Goal: Task Accomplishment & Management: Use online tool/utility

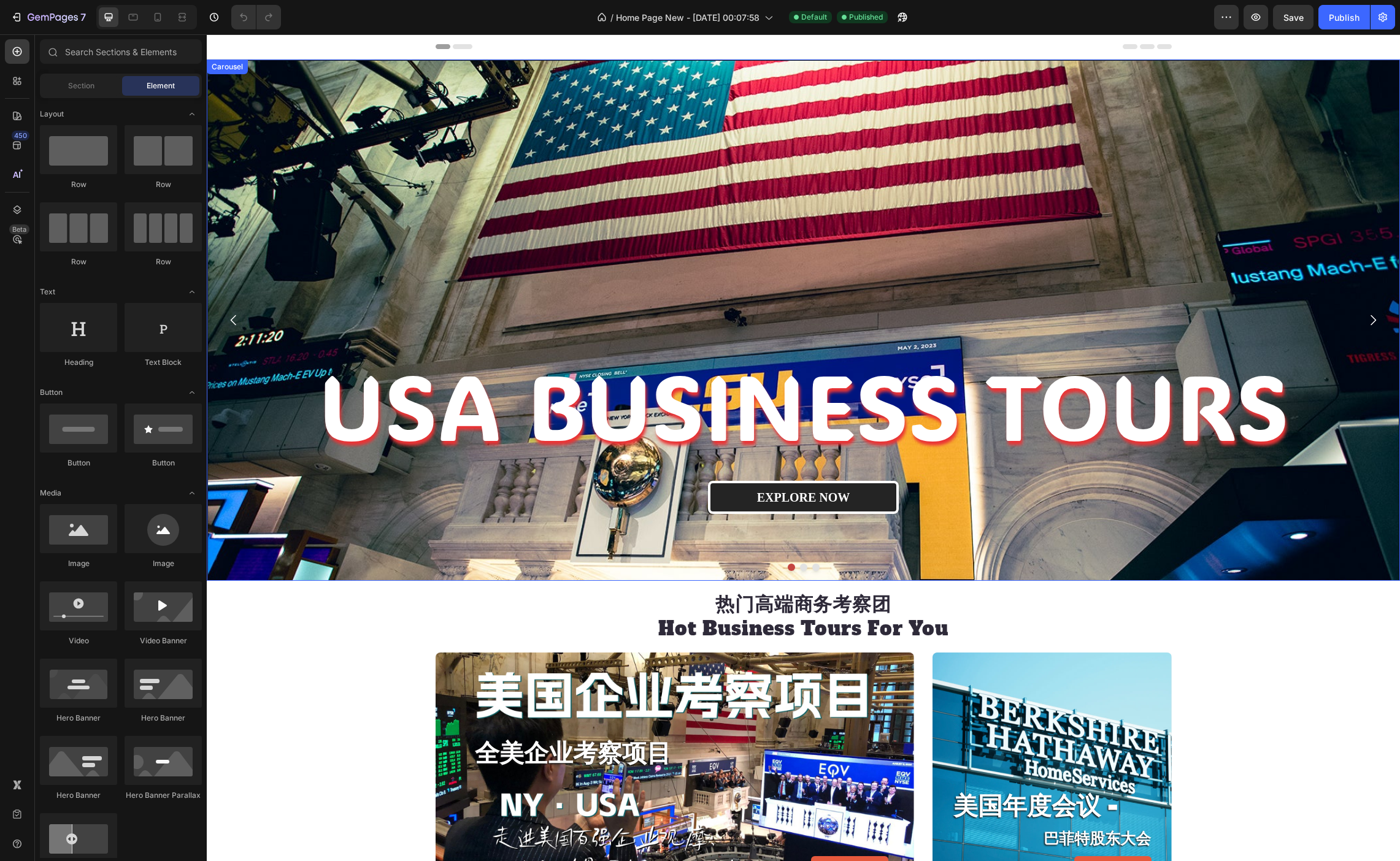
click at [1373, 318] on icon "Carousel Next Arrow" at bounding box center [1373, 320] width 6 height 10
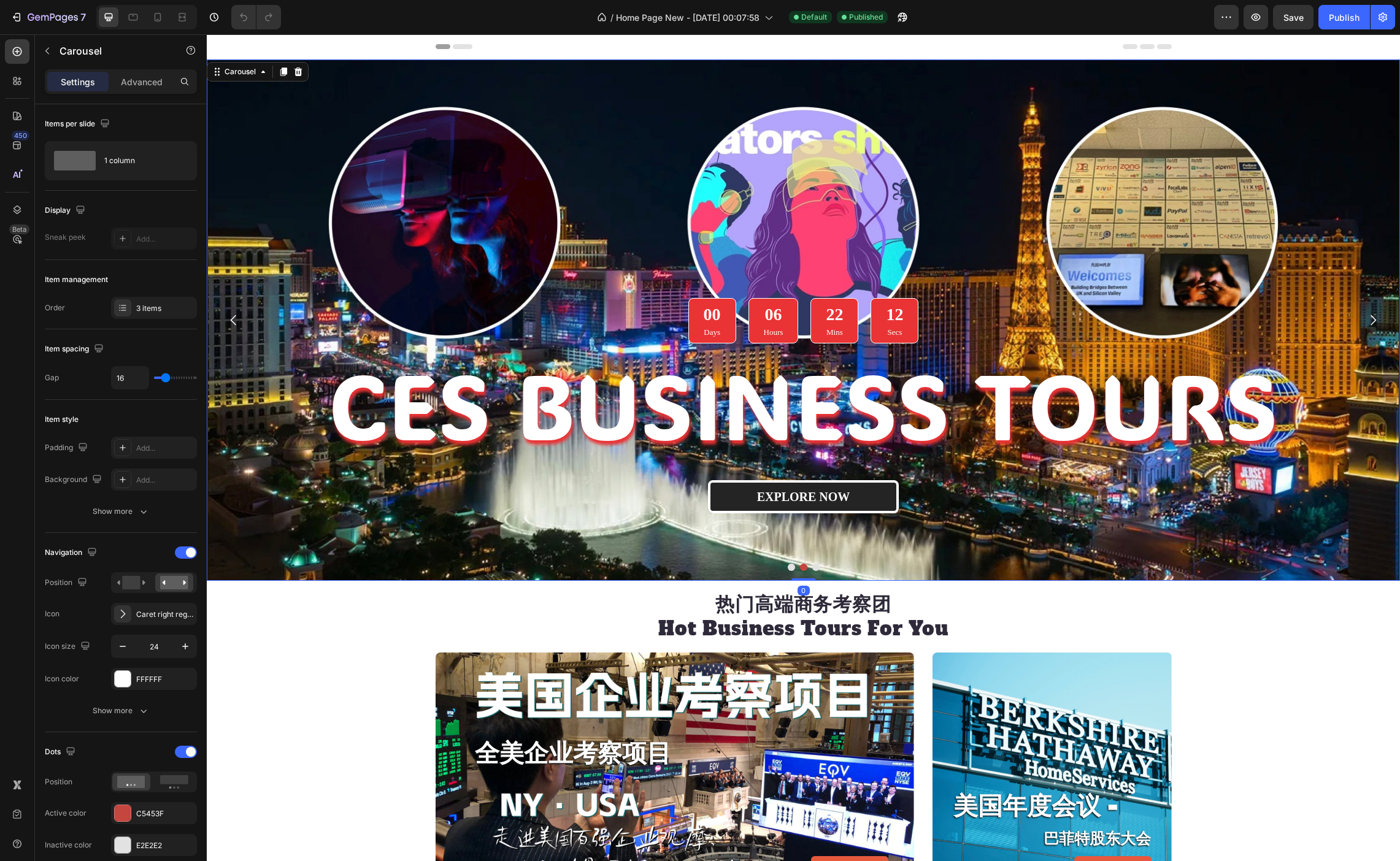
click at [1373, 318] on icon "Carousel Next Arrow" at bounding box center [1373, 320] width 6 height 10
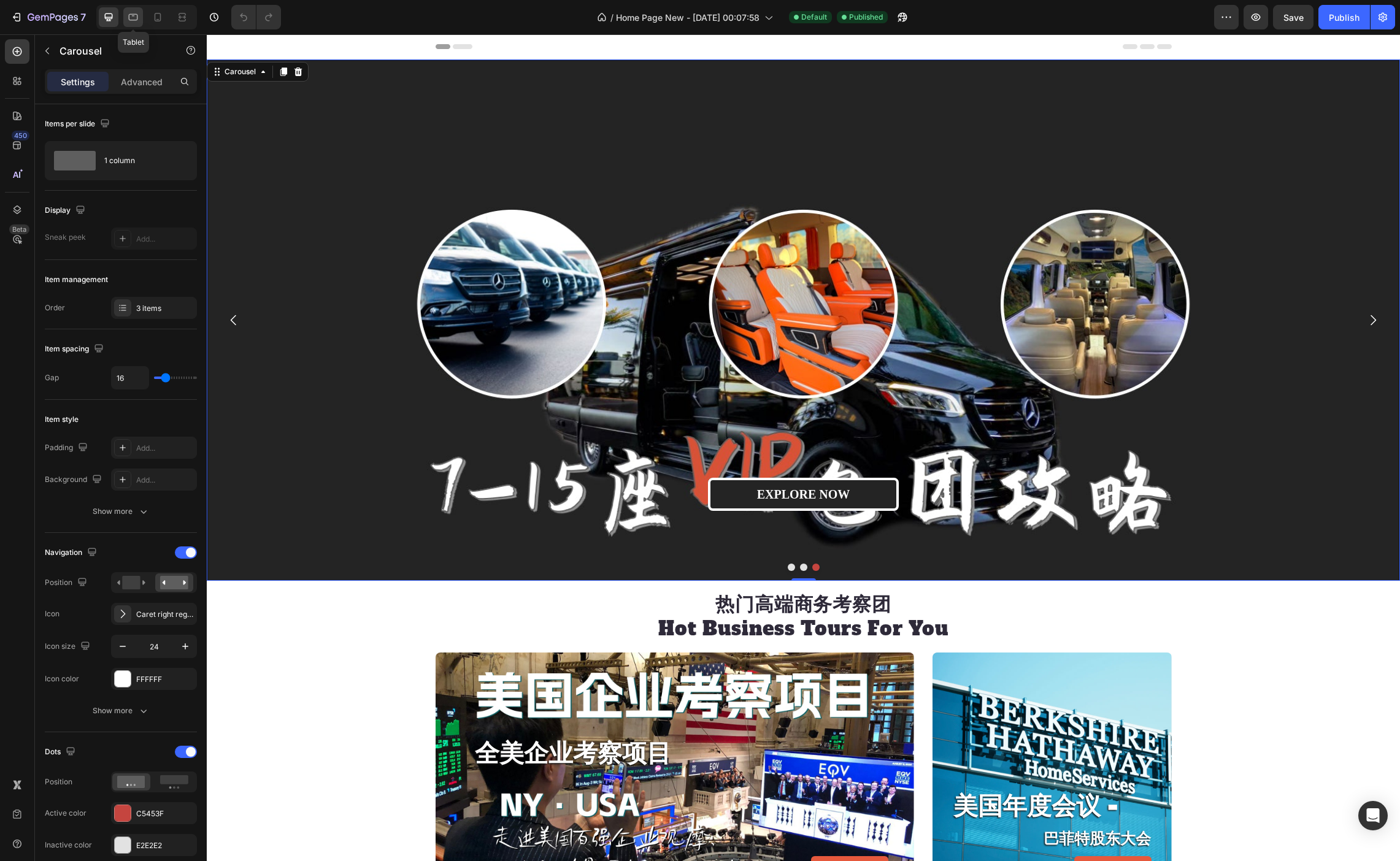
click at [128, 16] on icon at bounding box center [133, 17] width 12 height 12
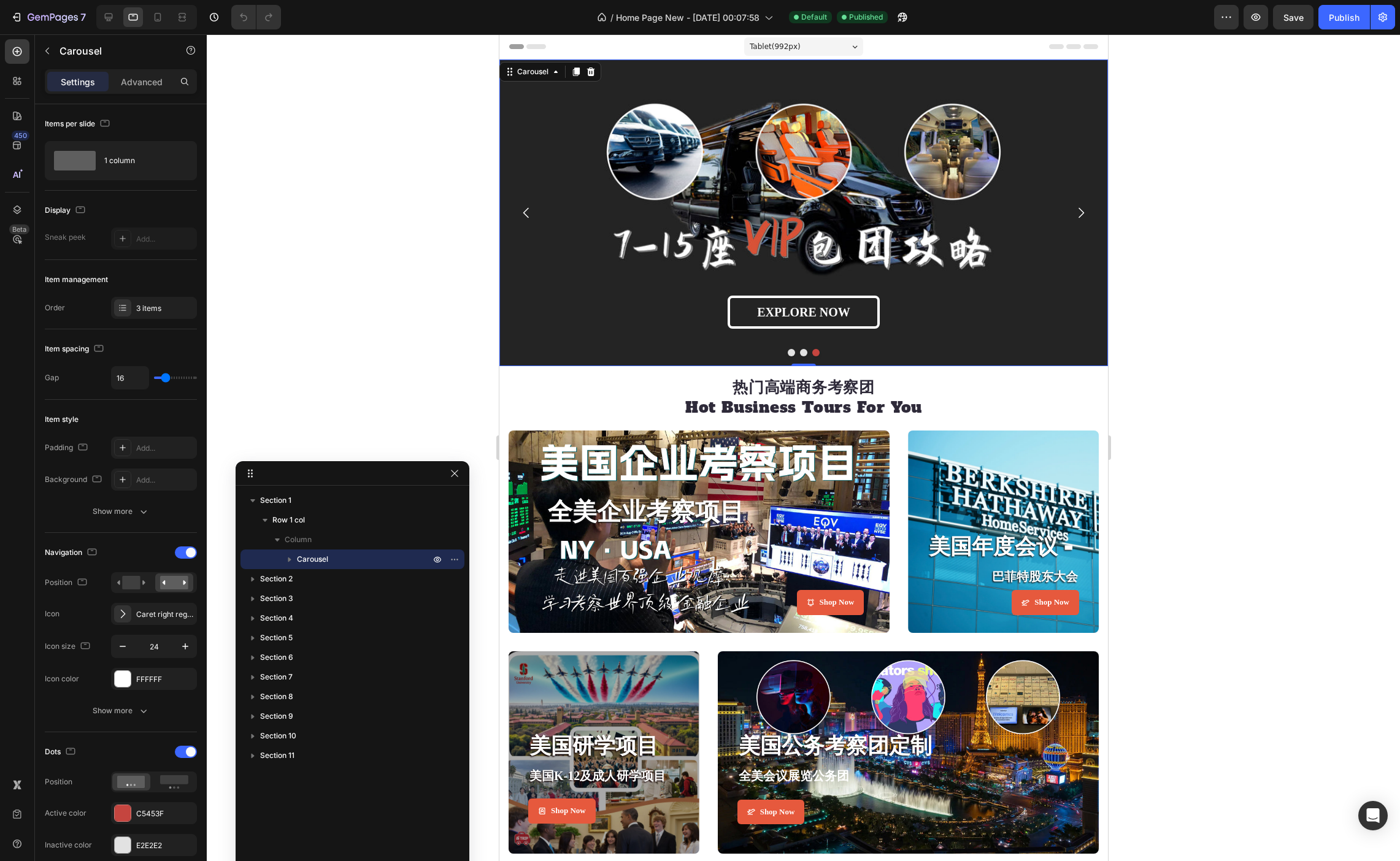
click at [529, 209] on icon "Carousel Back Arrow" at bounding box center [525, 213] width 14 height 14
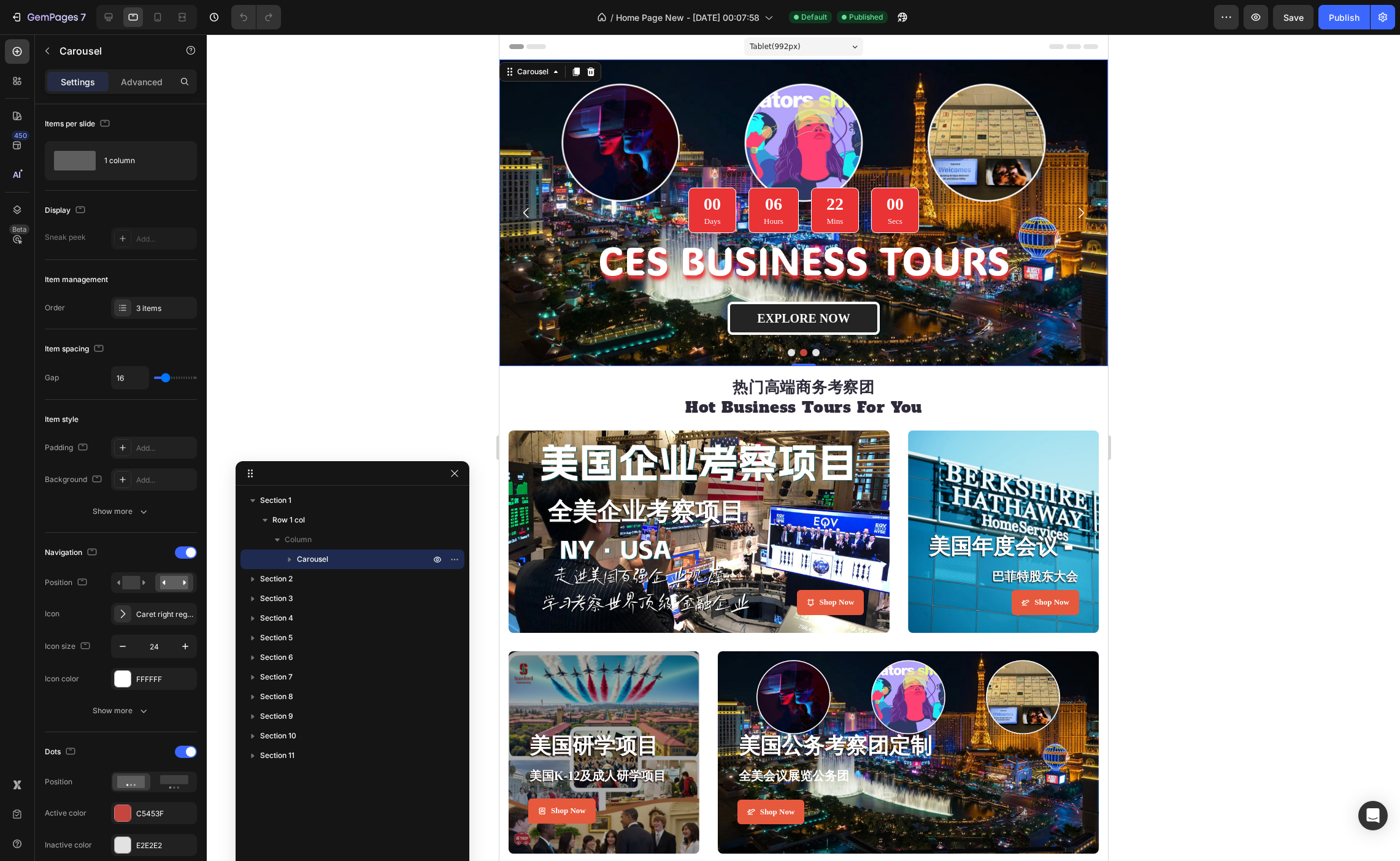
click at [529, 209] on icon "Carousel Back Arrow" at bounding box center [525, 213] width 14 height 14
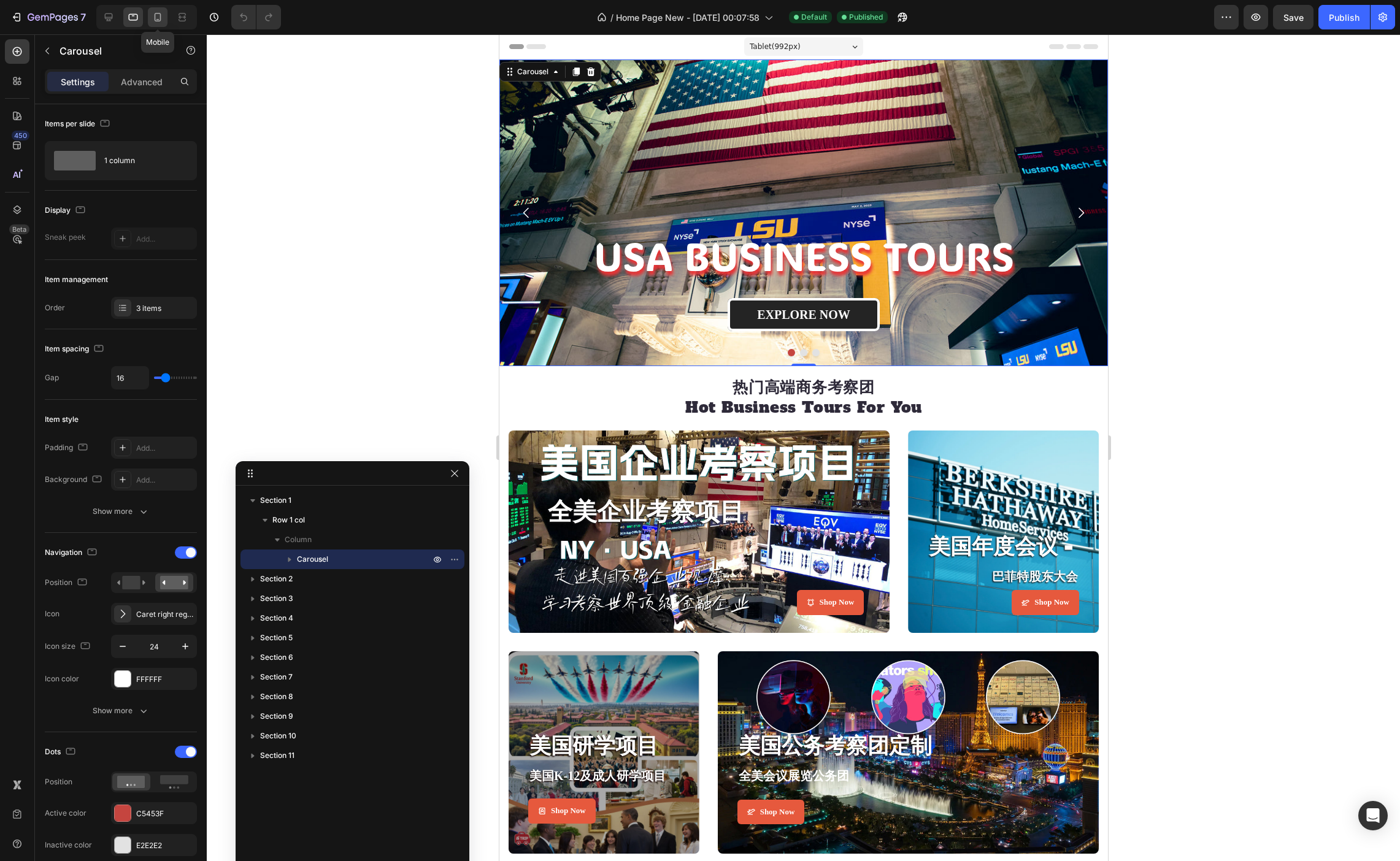
click at [157, 24] on div at bounding box center [157, 17] width 19 height 19
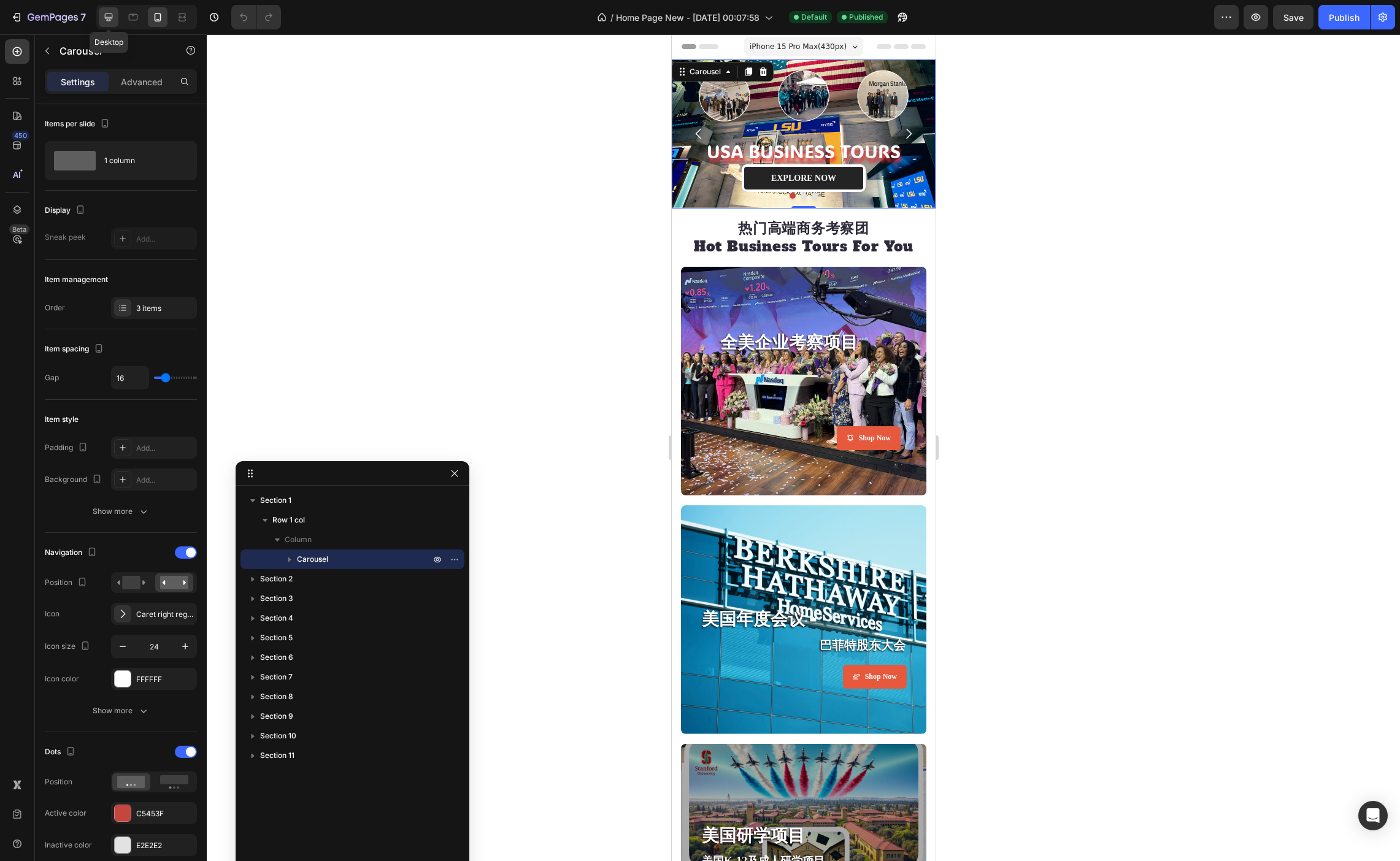
click at [106, 19] on icon at bounding box center [108, 17] width 12 height 12
type input "850"
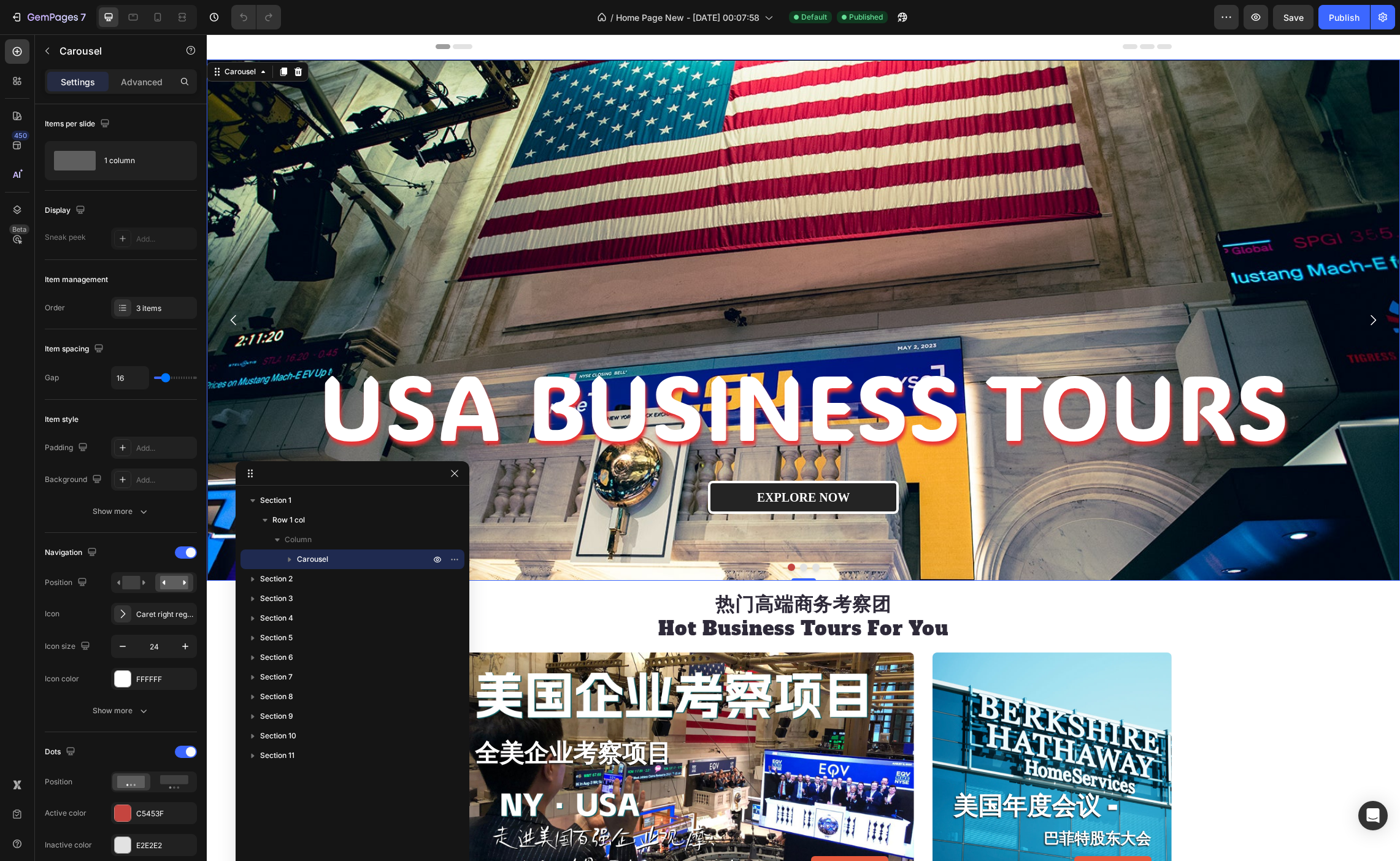
click at [1369, 321] on icon "Carousel Next Arrow" at bounding box center [1373, 320] width 14 height 14
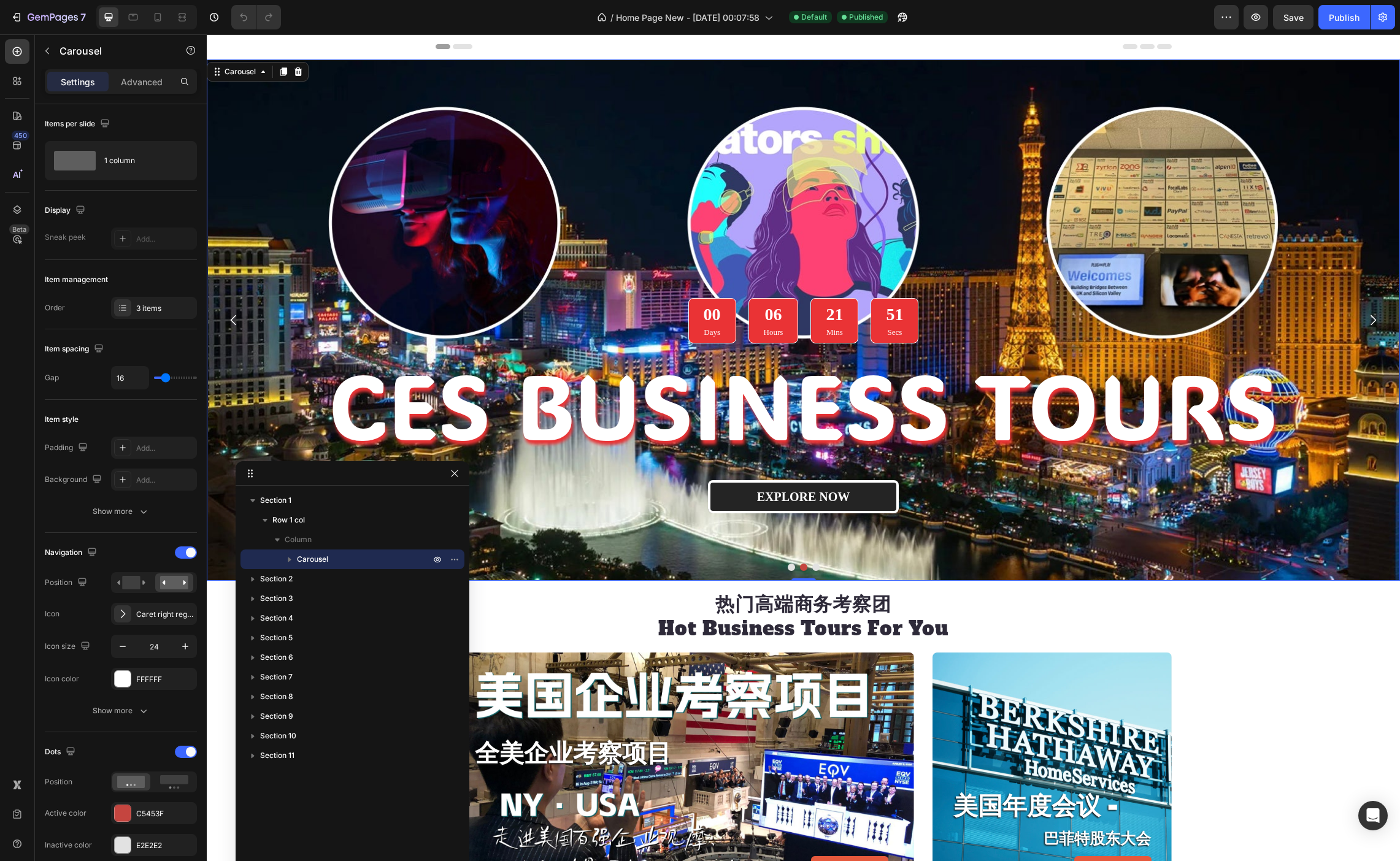
click at [1377, 320] on icon "Carousel Next Arrow" at bounding box center [1373, 320] width 14 height 14
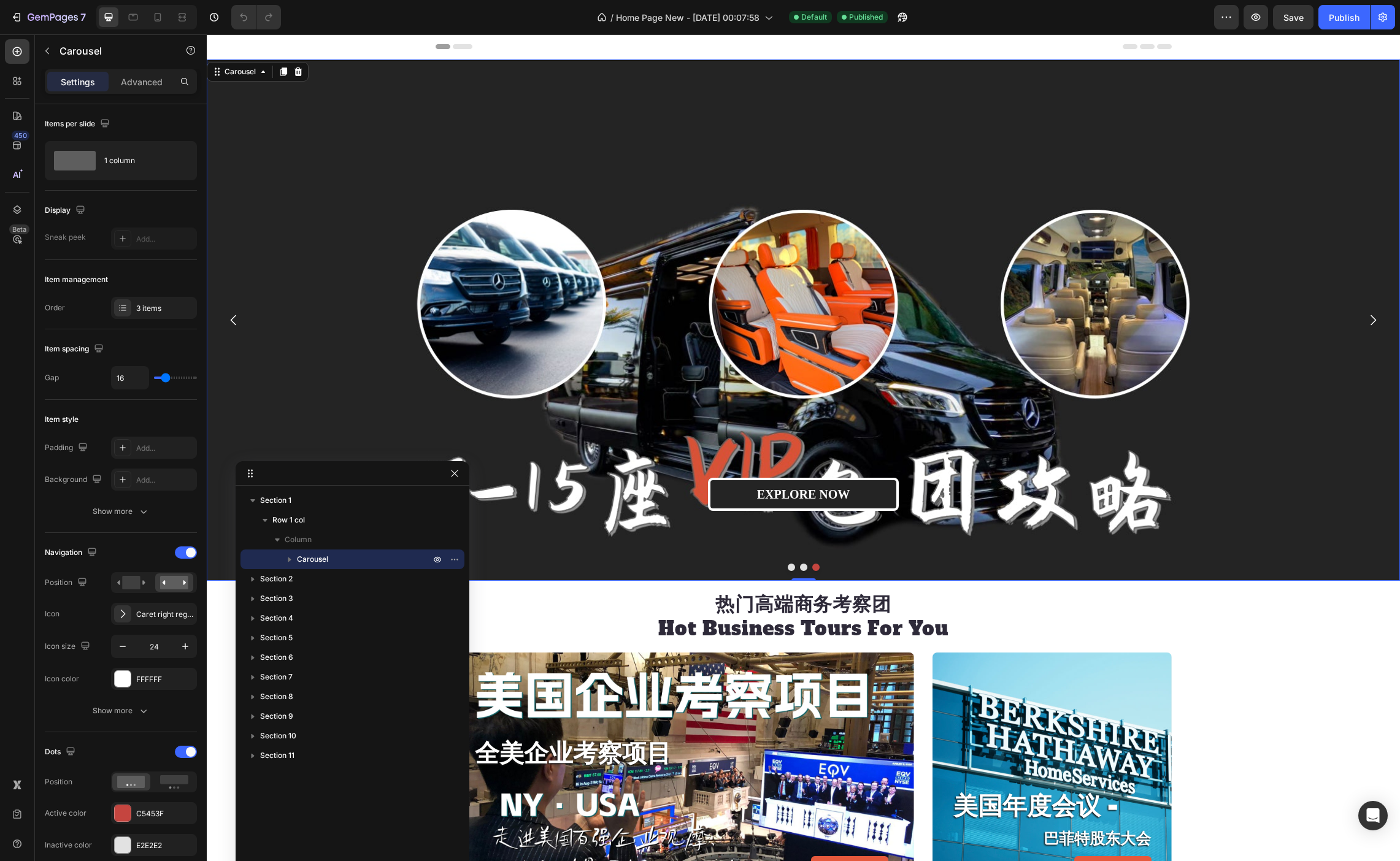
click at [1377, 320] on icon "Carousel Next Arrow" at bounding box center [1373, 320] width 14 height 14
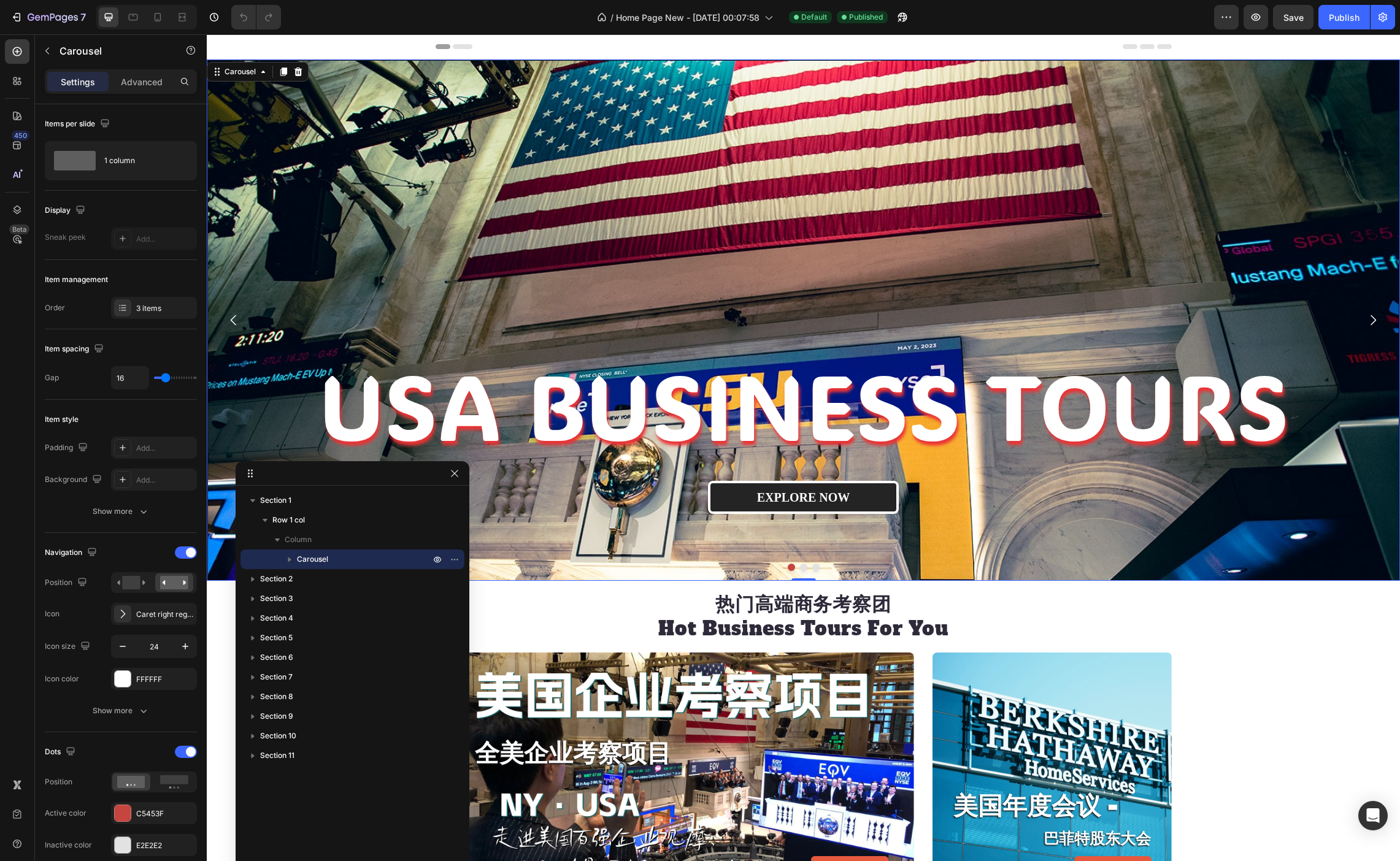
click at [238, 316] on icon "Carousel Back Arrow" at bounding box center [234, 320] width 14 height 14
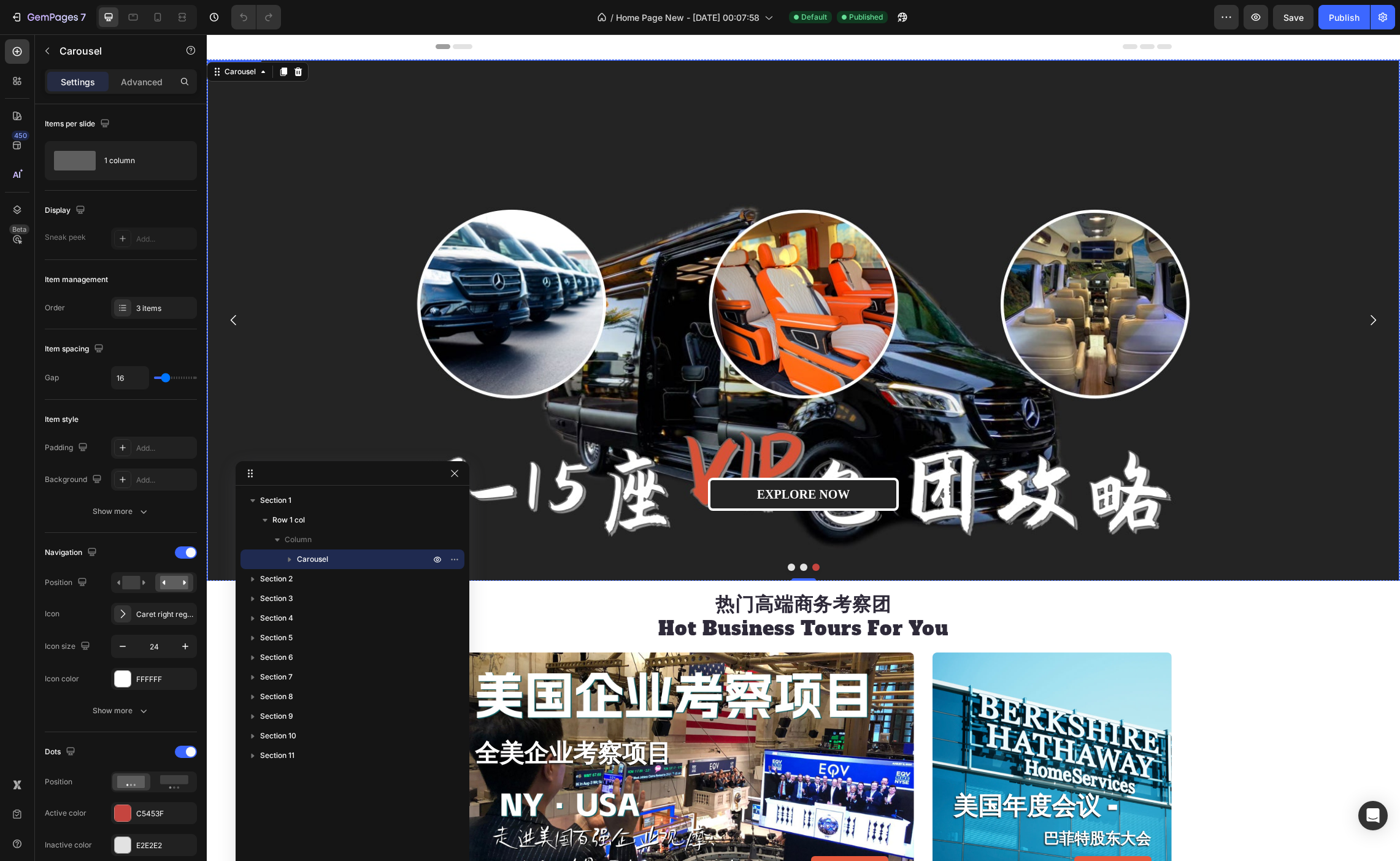
click at [720, 184] on div "Overlay" at bounding box center [803, 392] width 1190 height 663
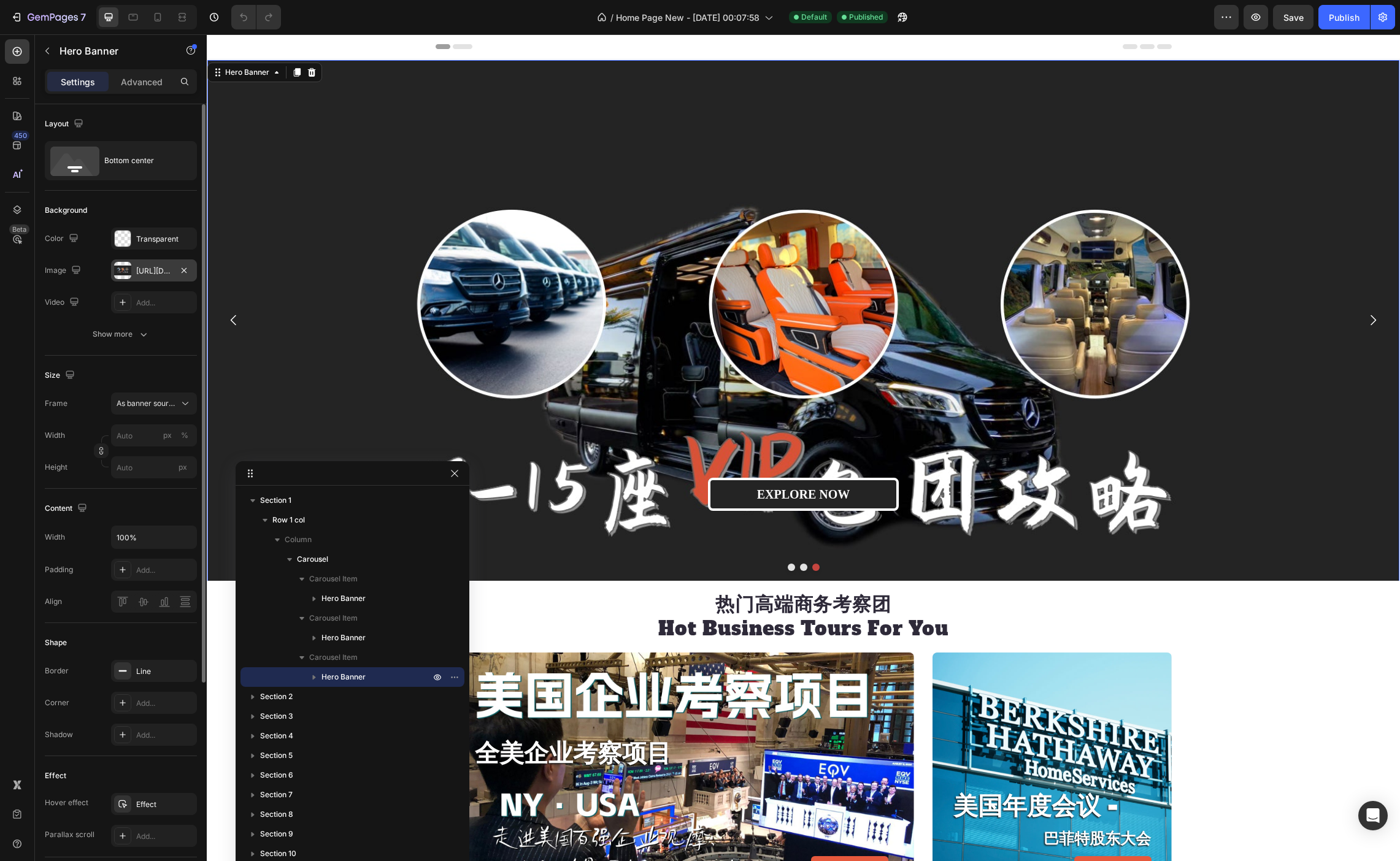
click at [147, 266] on div "https://cdn.shopify.com/s/files/1/0886/9648/8212/files/gempages_578051494893322…" at bounding box center [154, 271] width 35 height 11
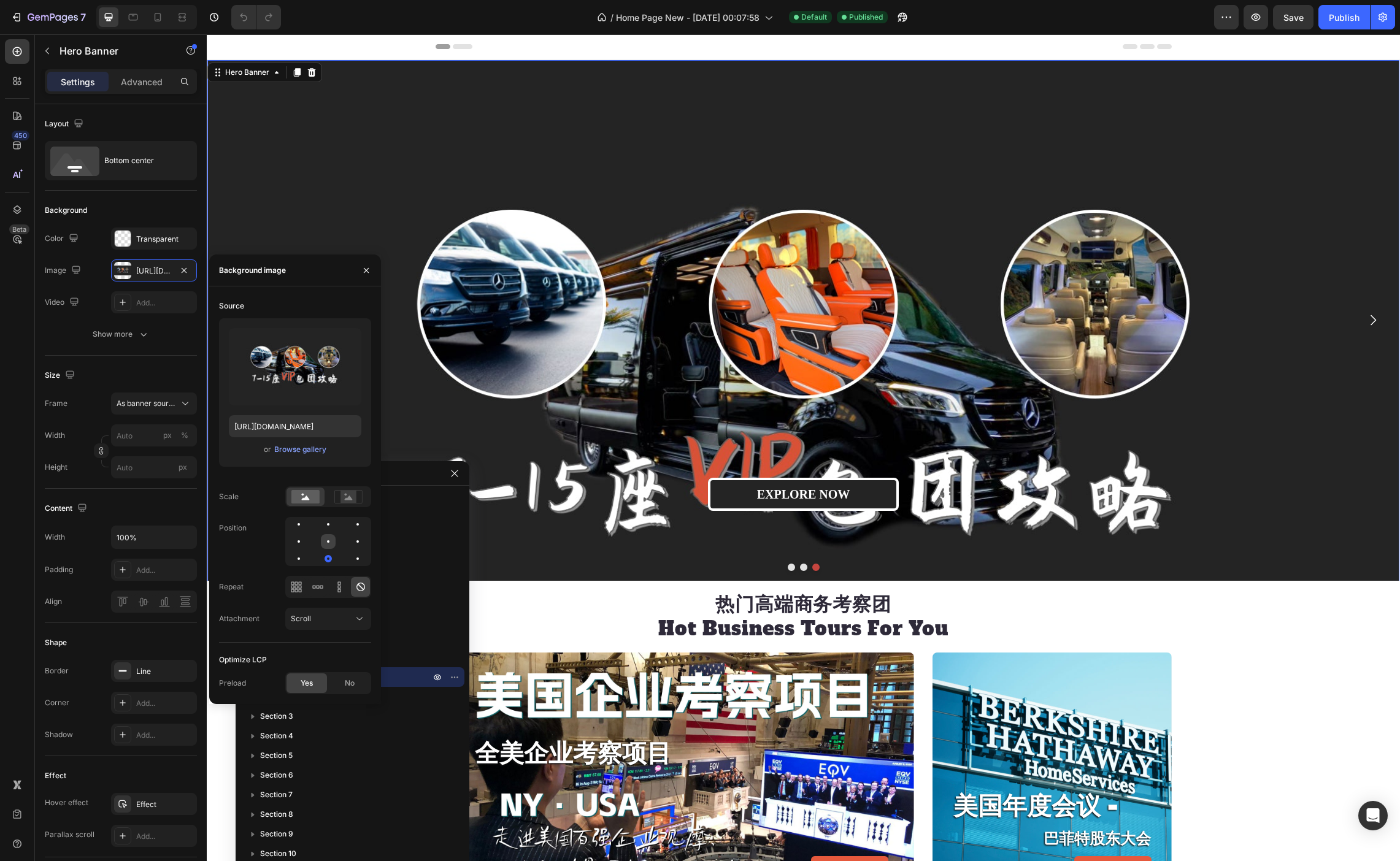
click at [350, 537] on div at bounding box center [357, 541] width 14 height 14
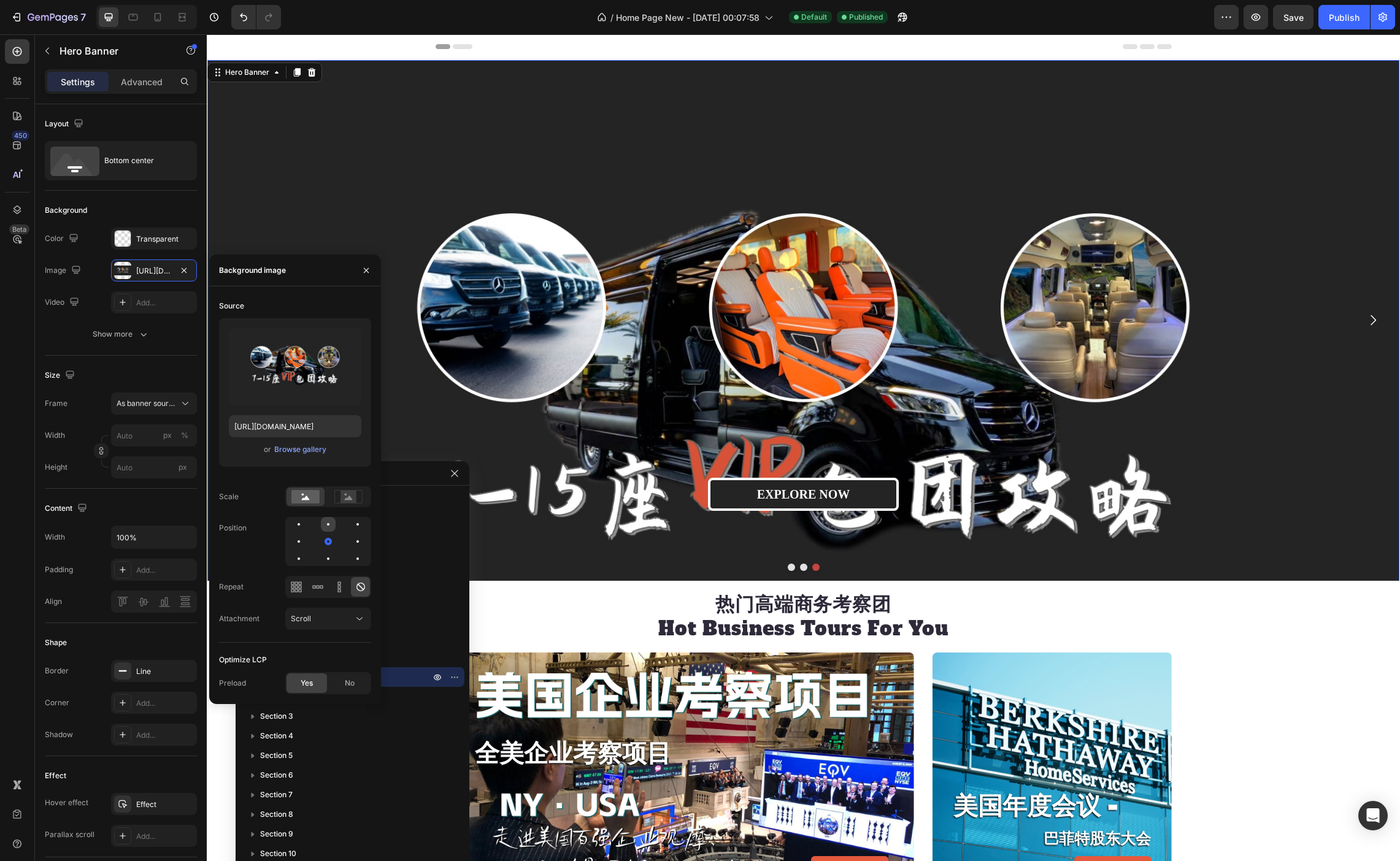
click at [350, 529] on div at bounding box center [357, 524] width 14 height 14
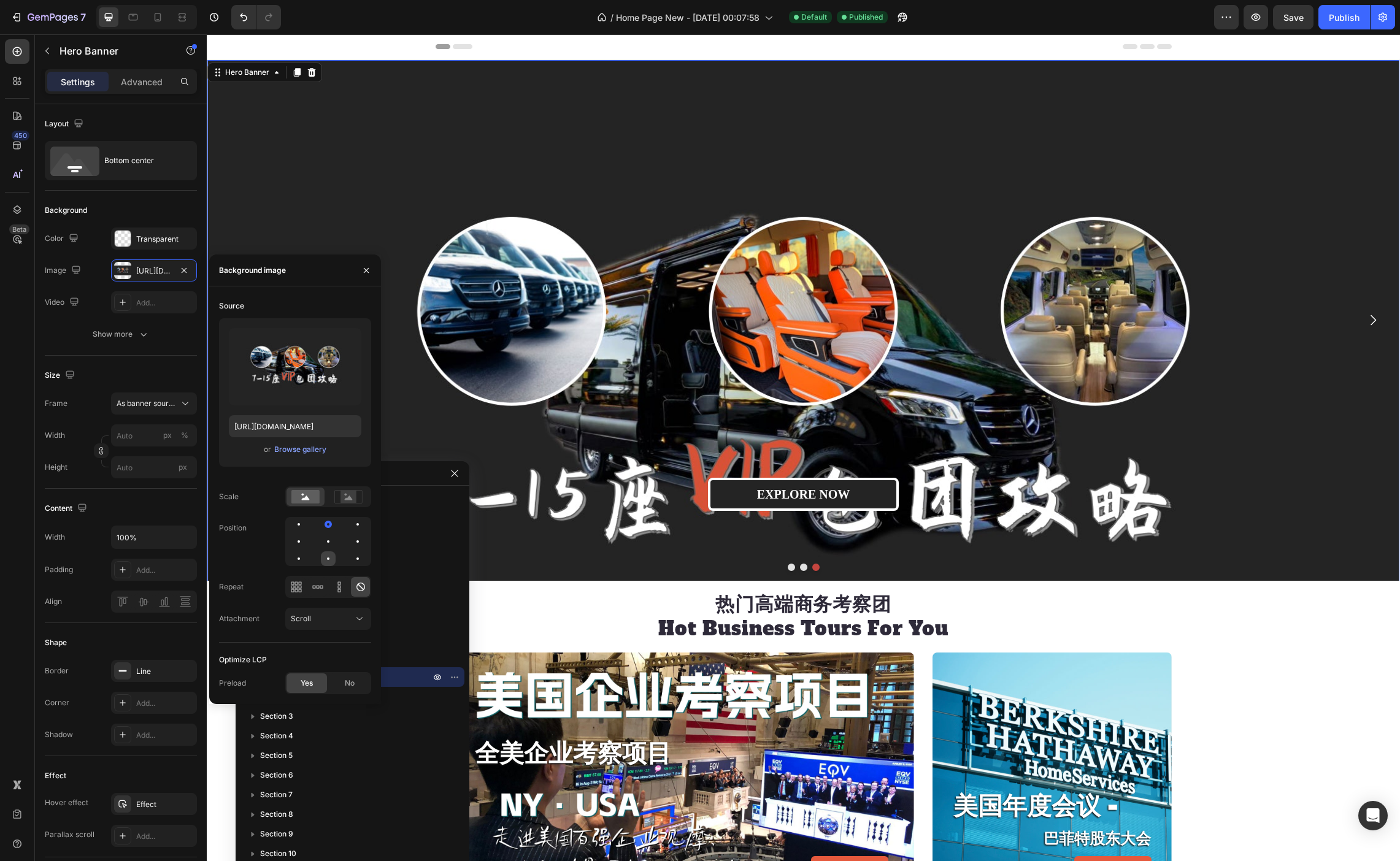
click at [328, 559] on div at bounding box center [328, 558] width 2 height 2
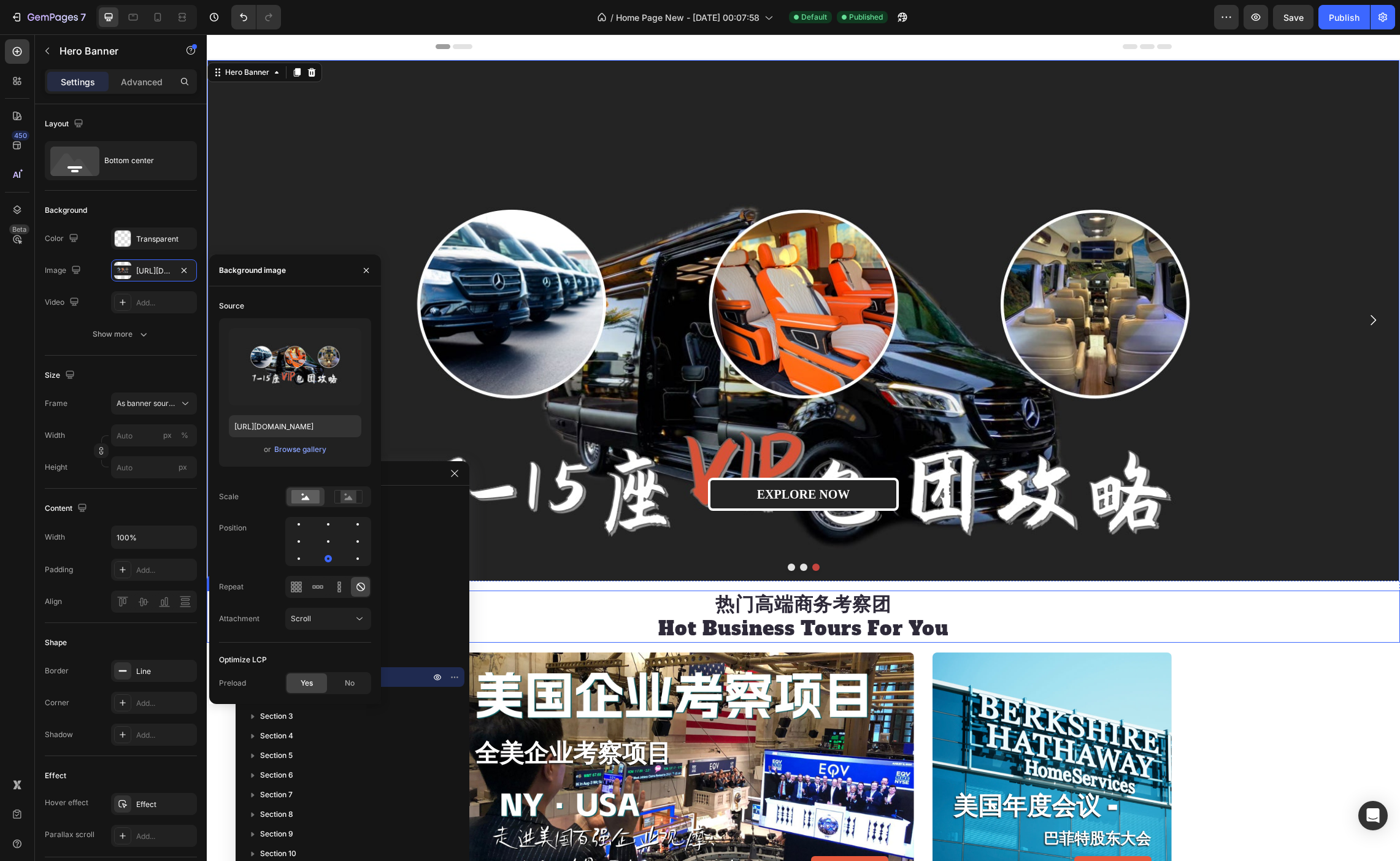
click at [1260, 622] on h2 "热门高端商务考察团 Hot Business Tours For You" at bounding box center [802, 616] width 1193 height 52
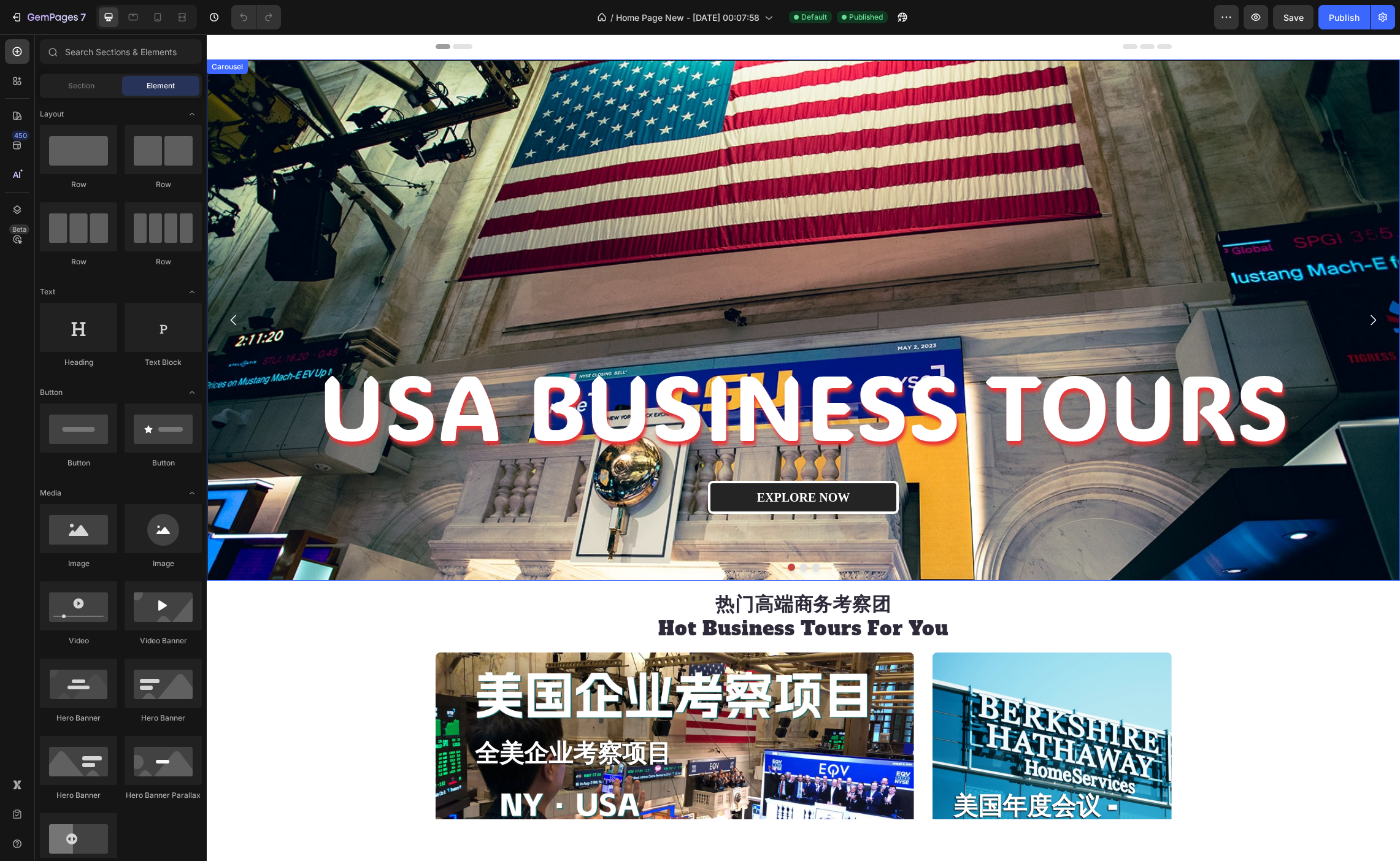
click at [1369, 320] on icon "Carousel Next Arrow" at bounding box center [1373, 320] width 14 height 14
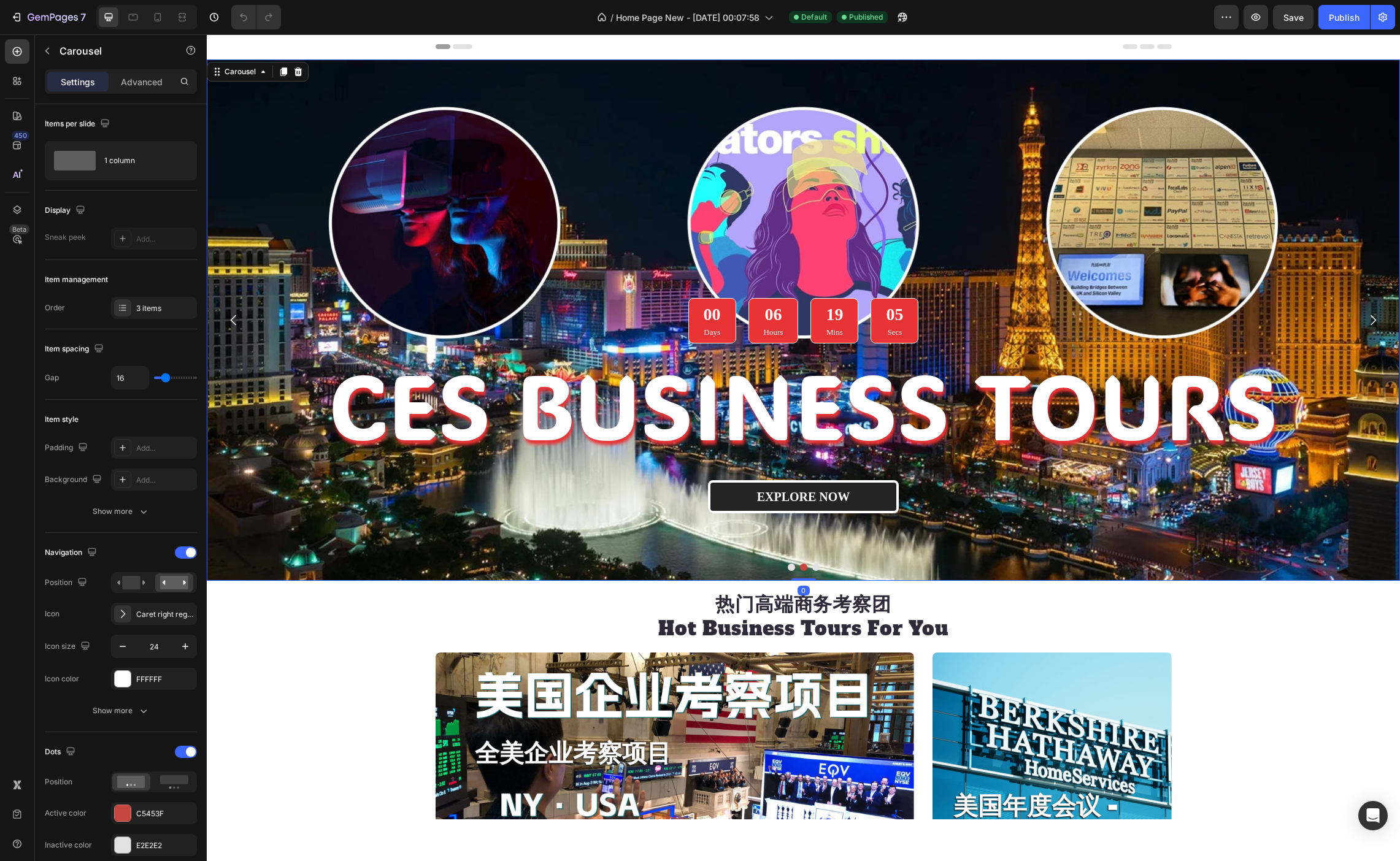
click at [1369, 320] on icon "Carousel Next Arrow" at bounding box center [1373, 320] width 14 height 14
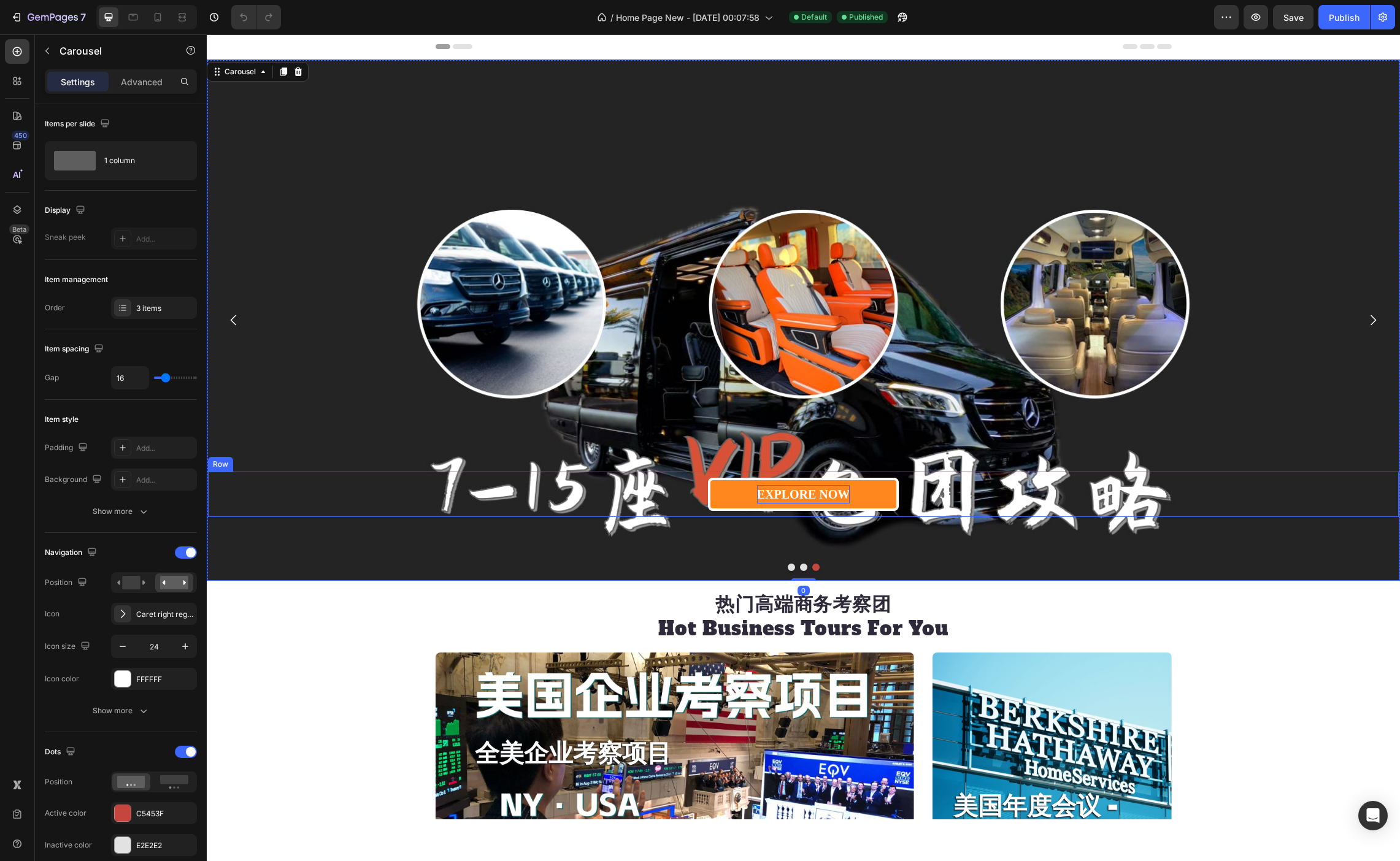
click at [827, 485] on div "EXPLORE NOW" at bounding box center [803, 494] width 93 height 18
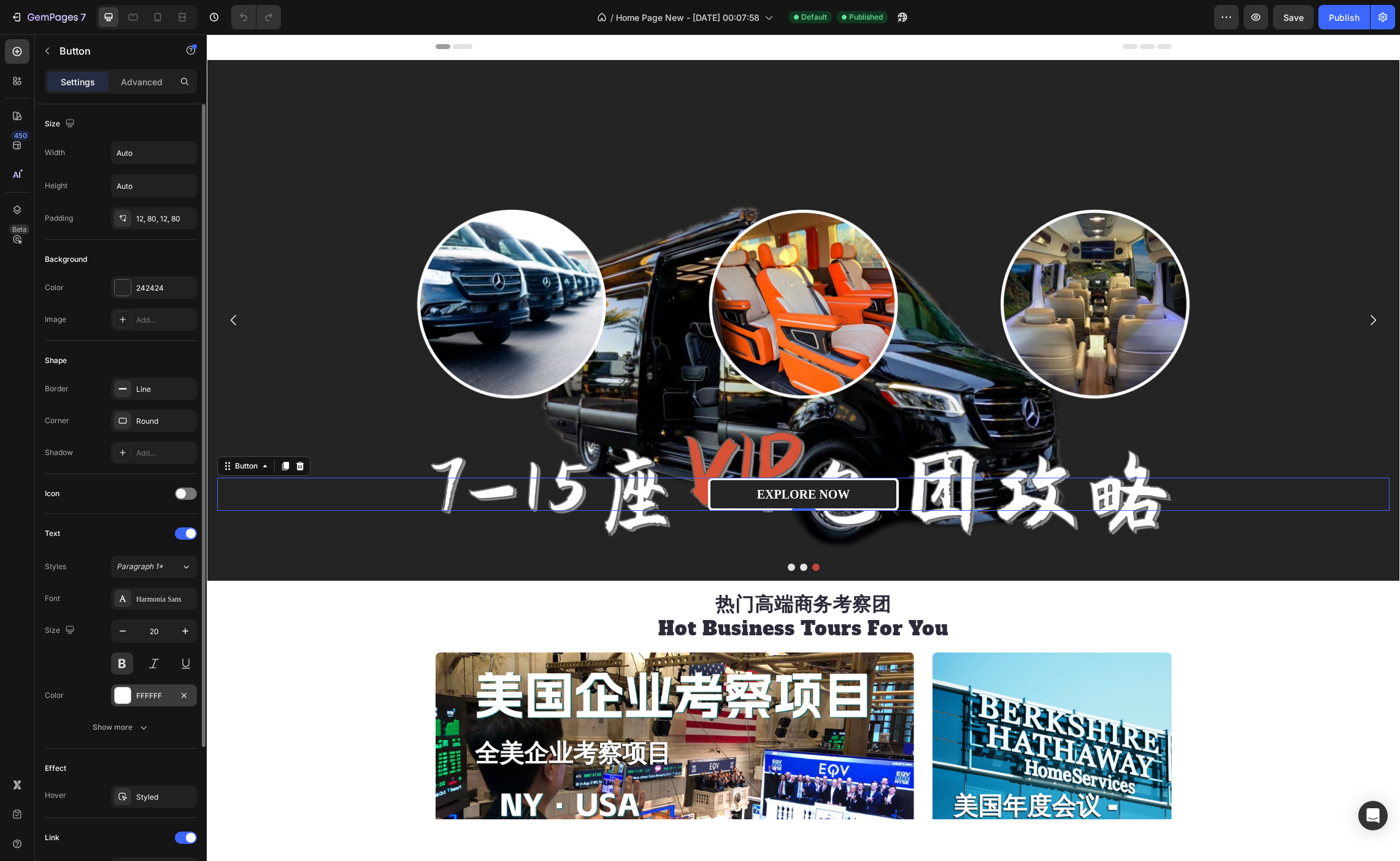
scroll to position [183, 0]
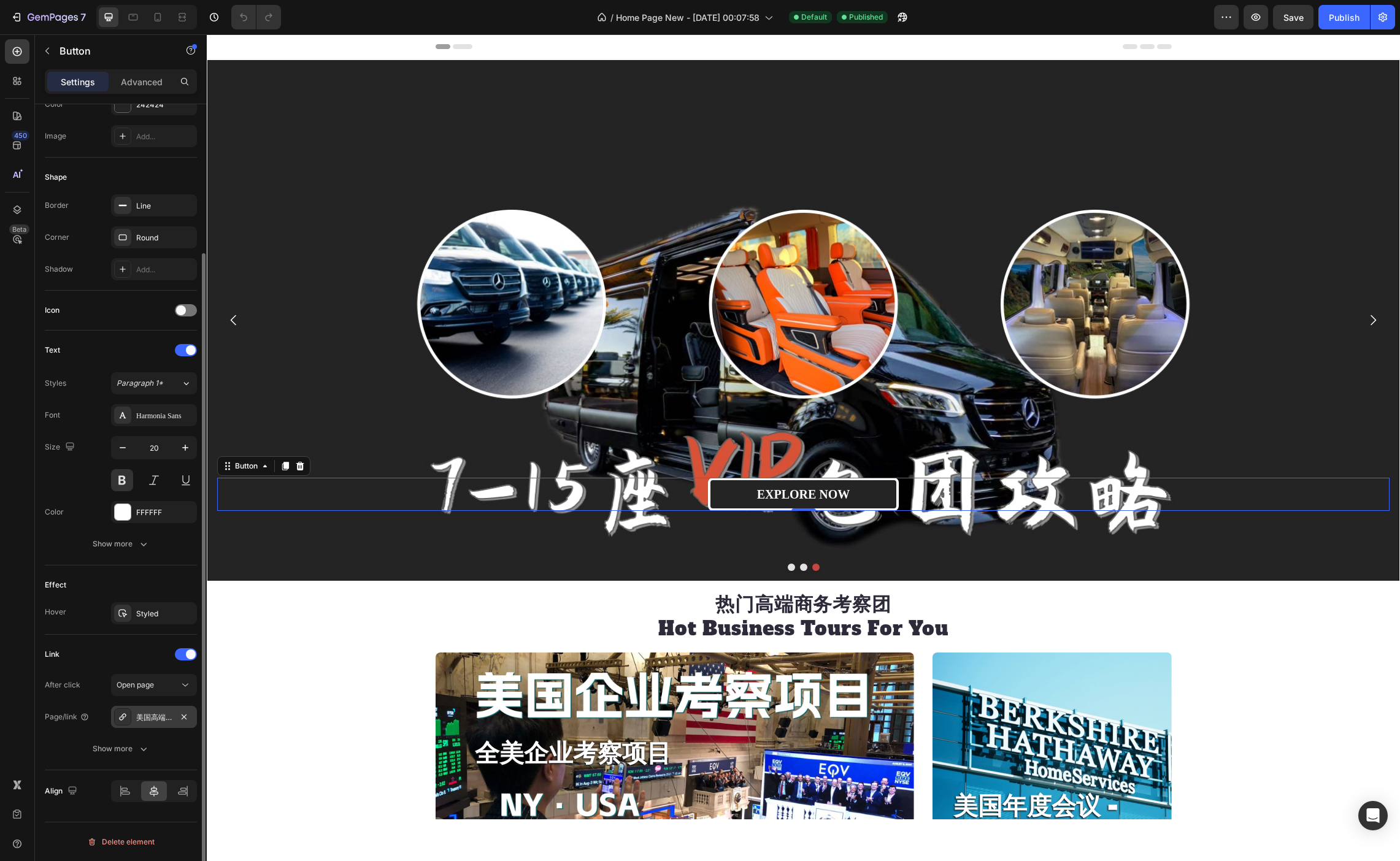
click at [164, 718] on div "美国高端金融法律科技商务考察路线推荐-纽约站" at bounding box center [154, 718] width 35 height 11
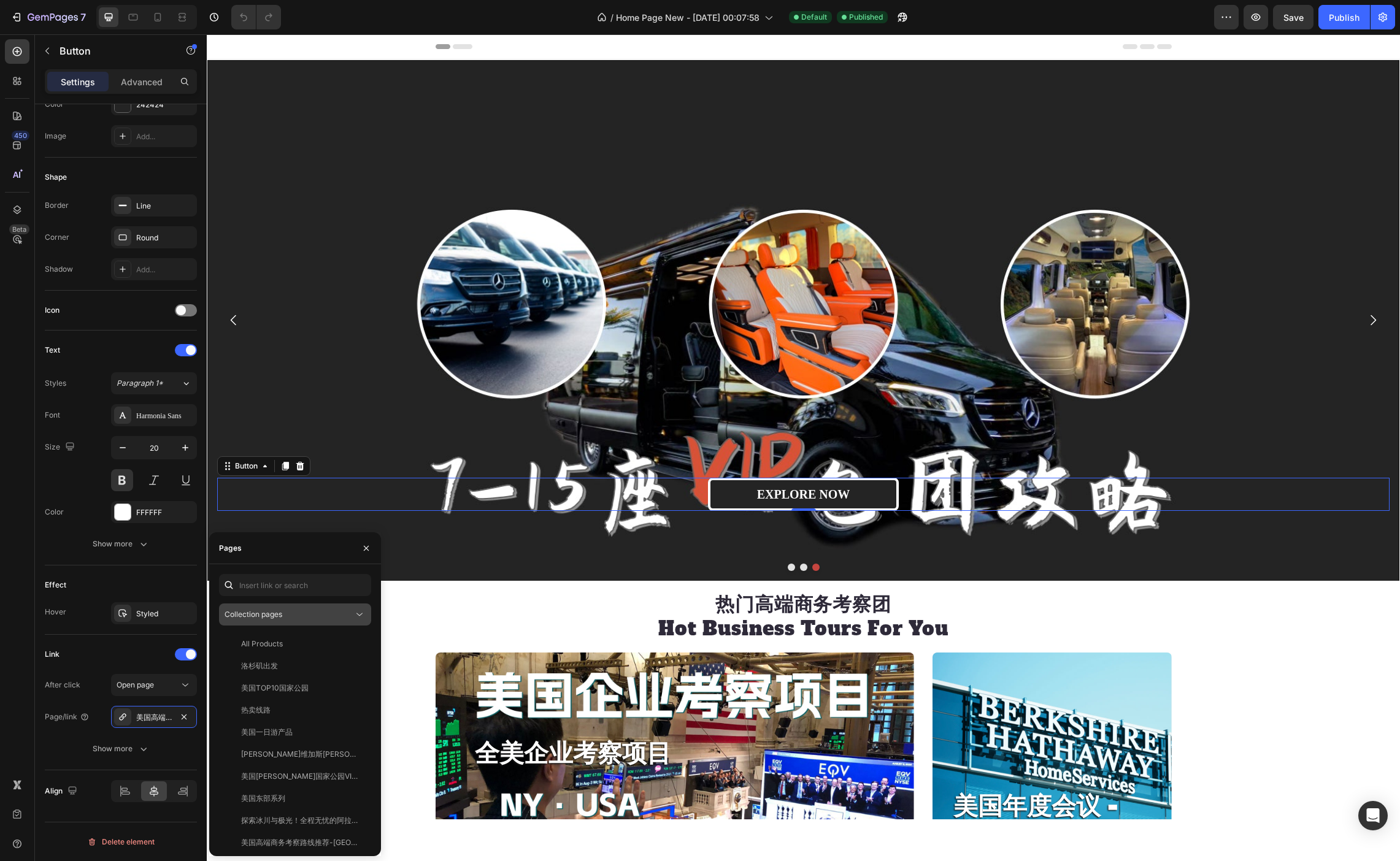
click at [349, 609] on div "Collection pages" at bounding box center [289, 614] width 129 height 11
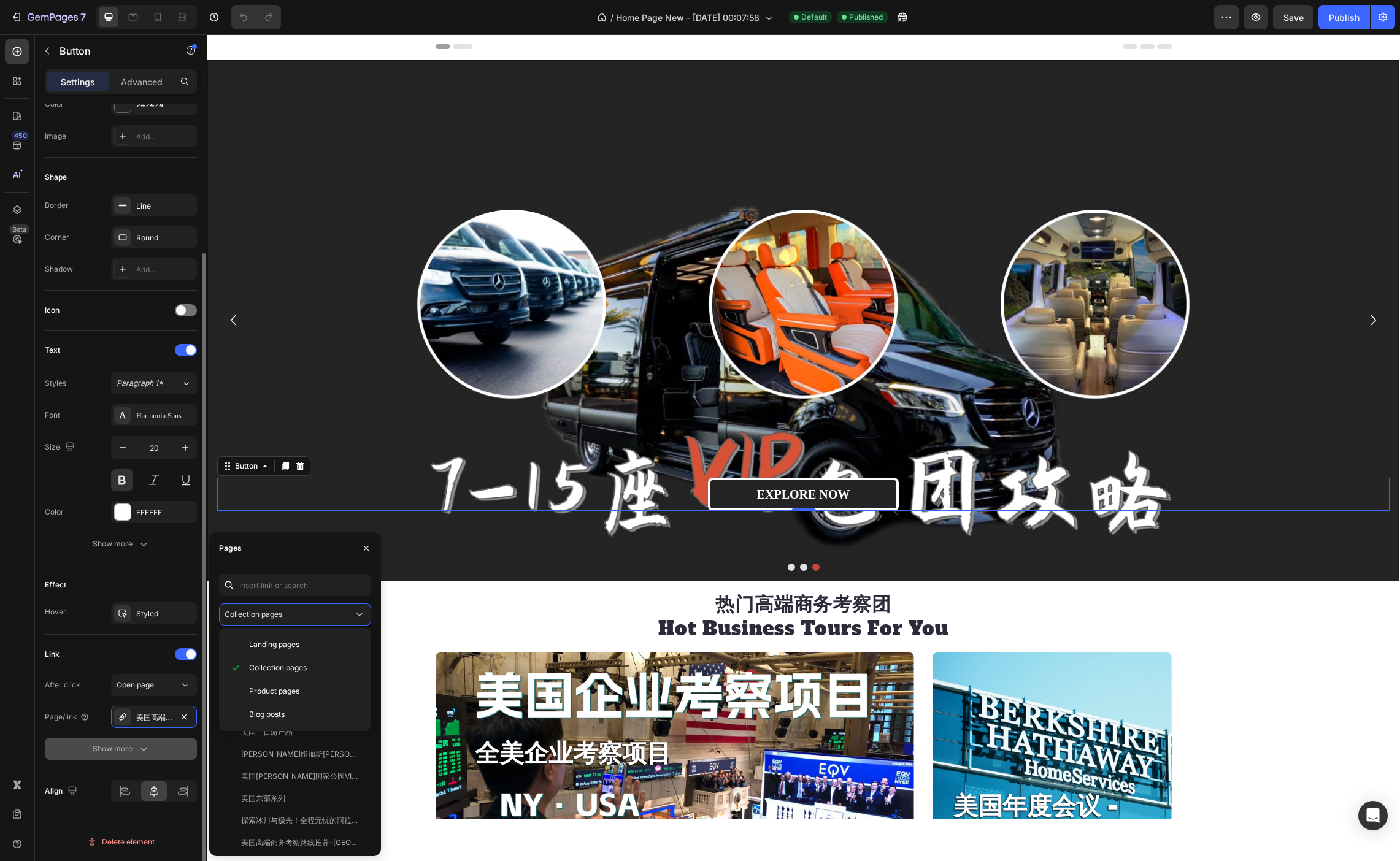
click at [141, 747] on icon "button" at bounding box center [143, 749] width 12 height 12
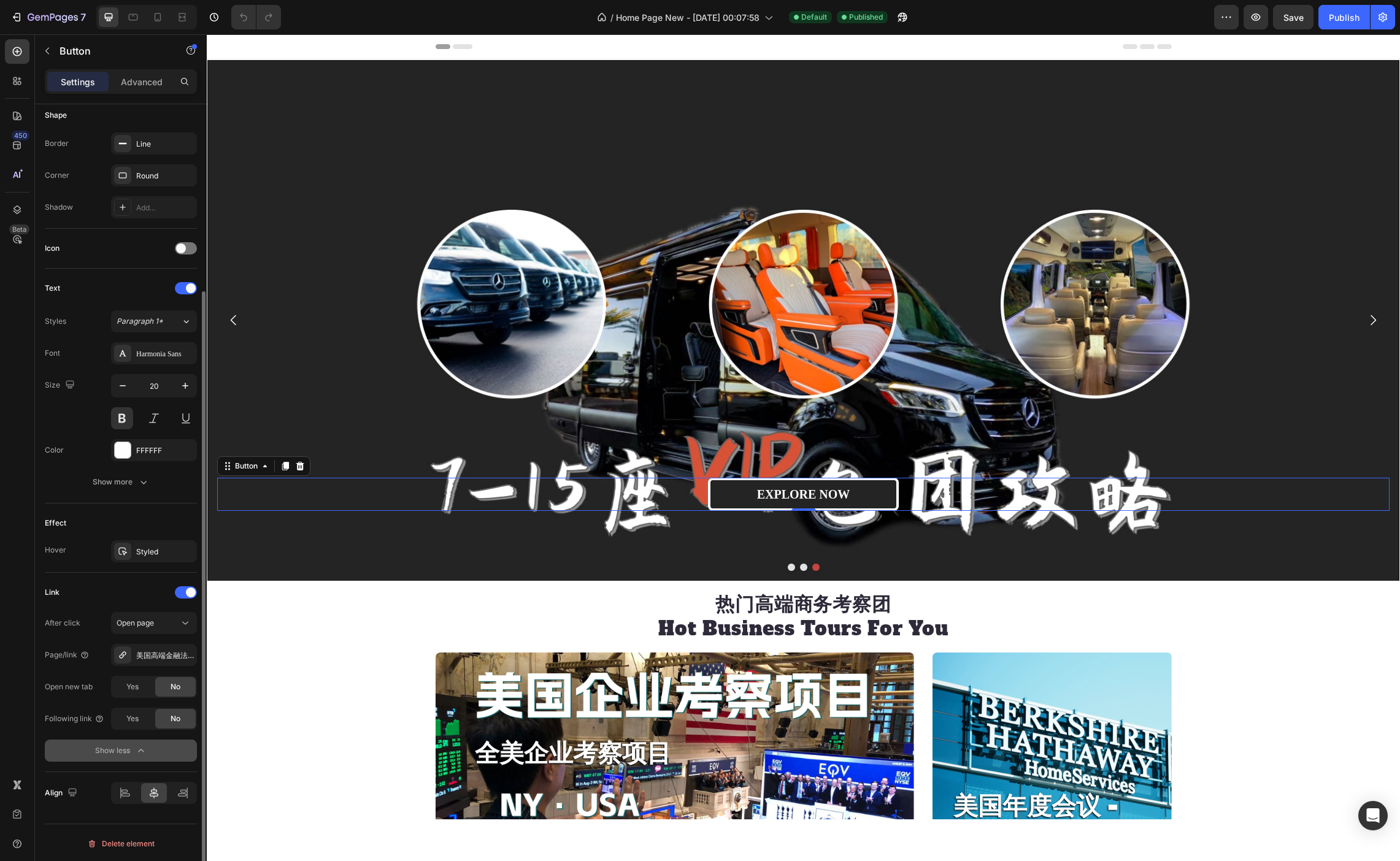
scroll to position [247, 0]
click at [175, 653] on div "美国高端金融法律科技商务考察路线推荐-纽约站" at bounding box center [153, 653] width 86 height 22
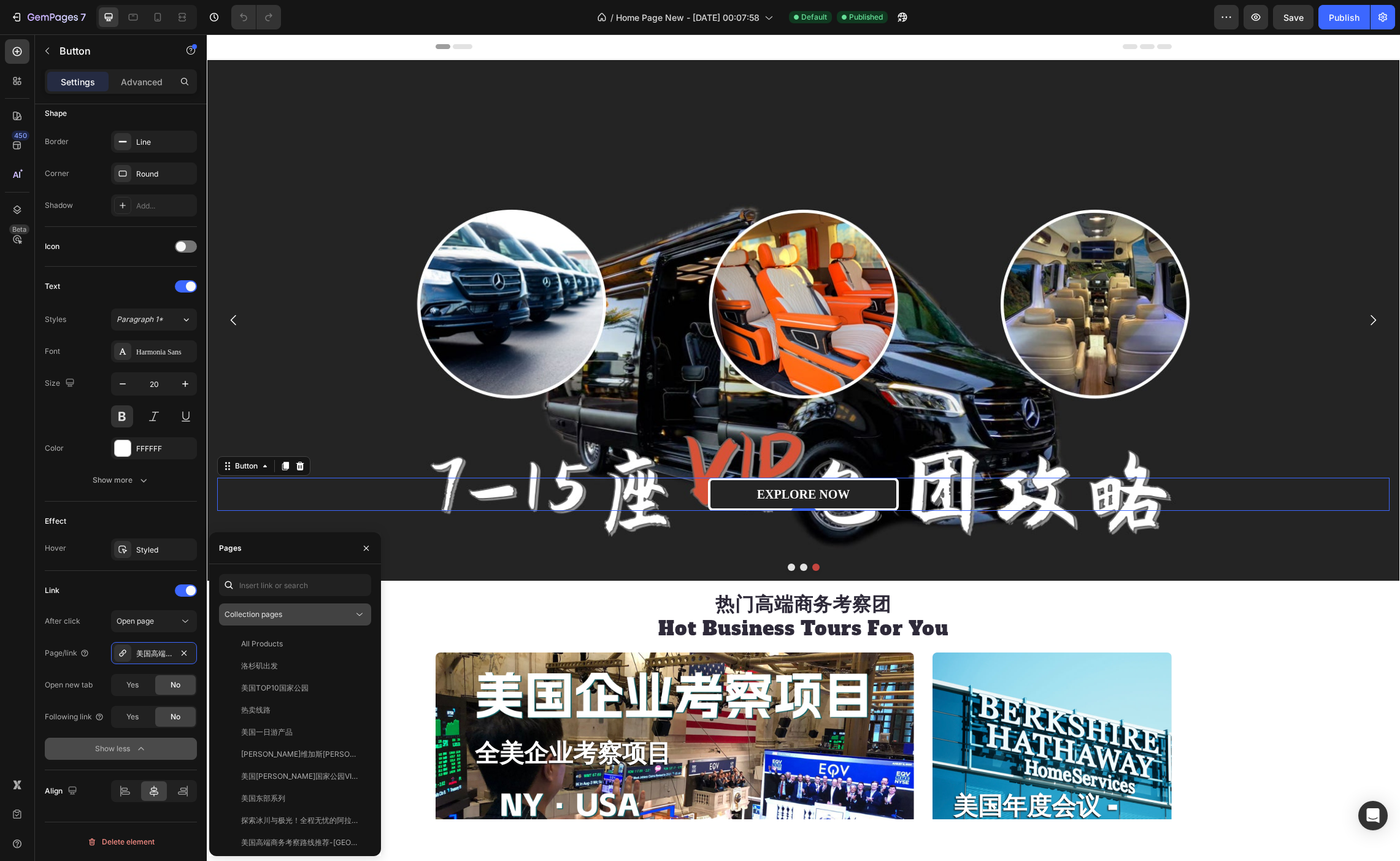
click at [346, 616] on div "Collection pages" at bounding box center [289, 614] width 129 height 11
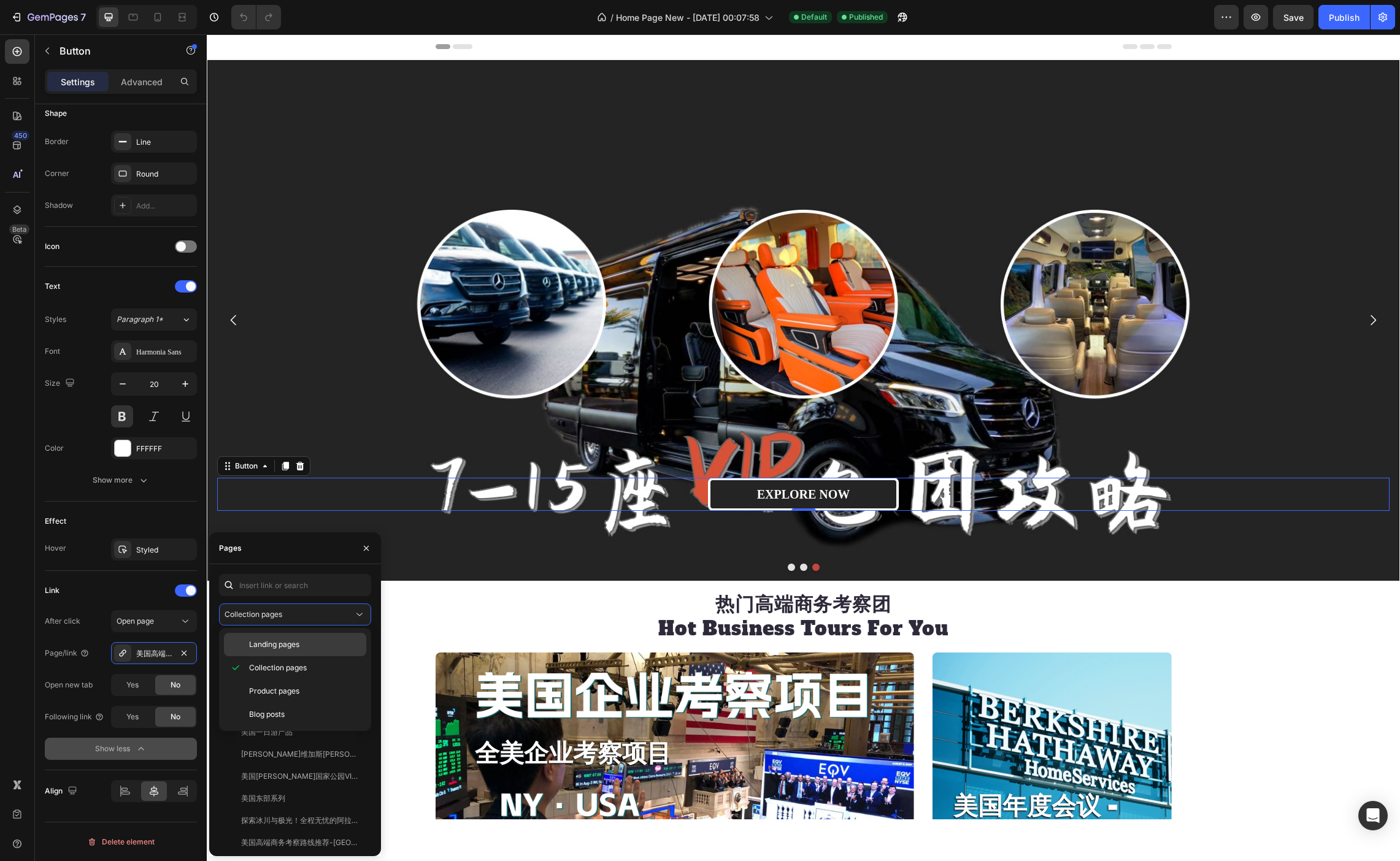
click at [327, 647] on p "Landing pages" at bounding box center [304, 645] width 112 height 11
click at [307, 839] on div "CONTACT US" at bounding box center [292, 835] width 137 height 11
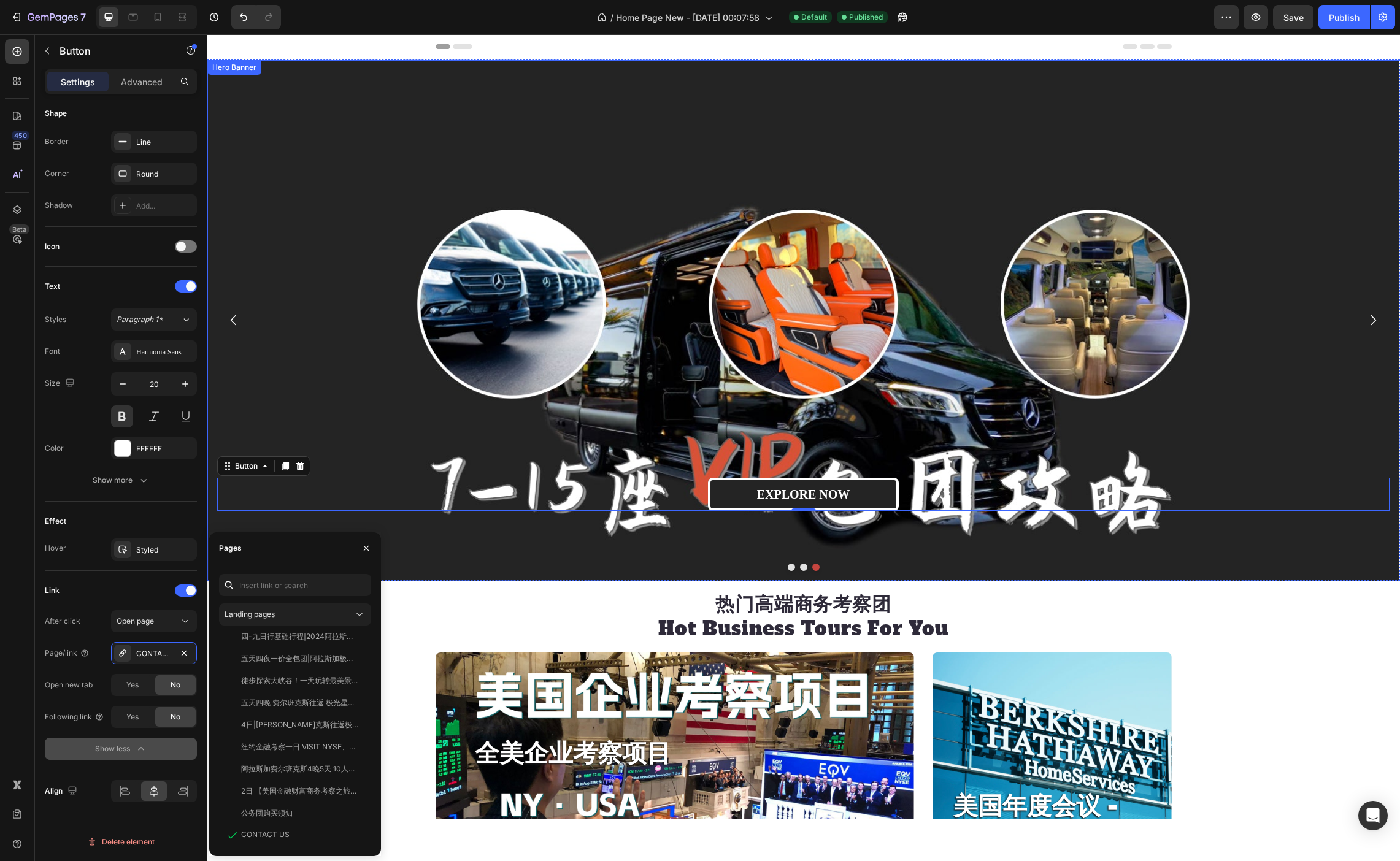
click at [1276, 208] on div "Overlay" at bounding box center [803, 392] width 1190 height 663
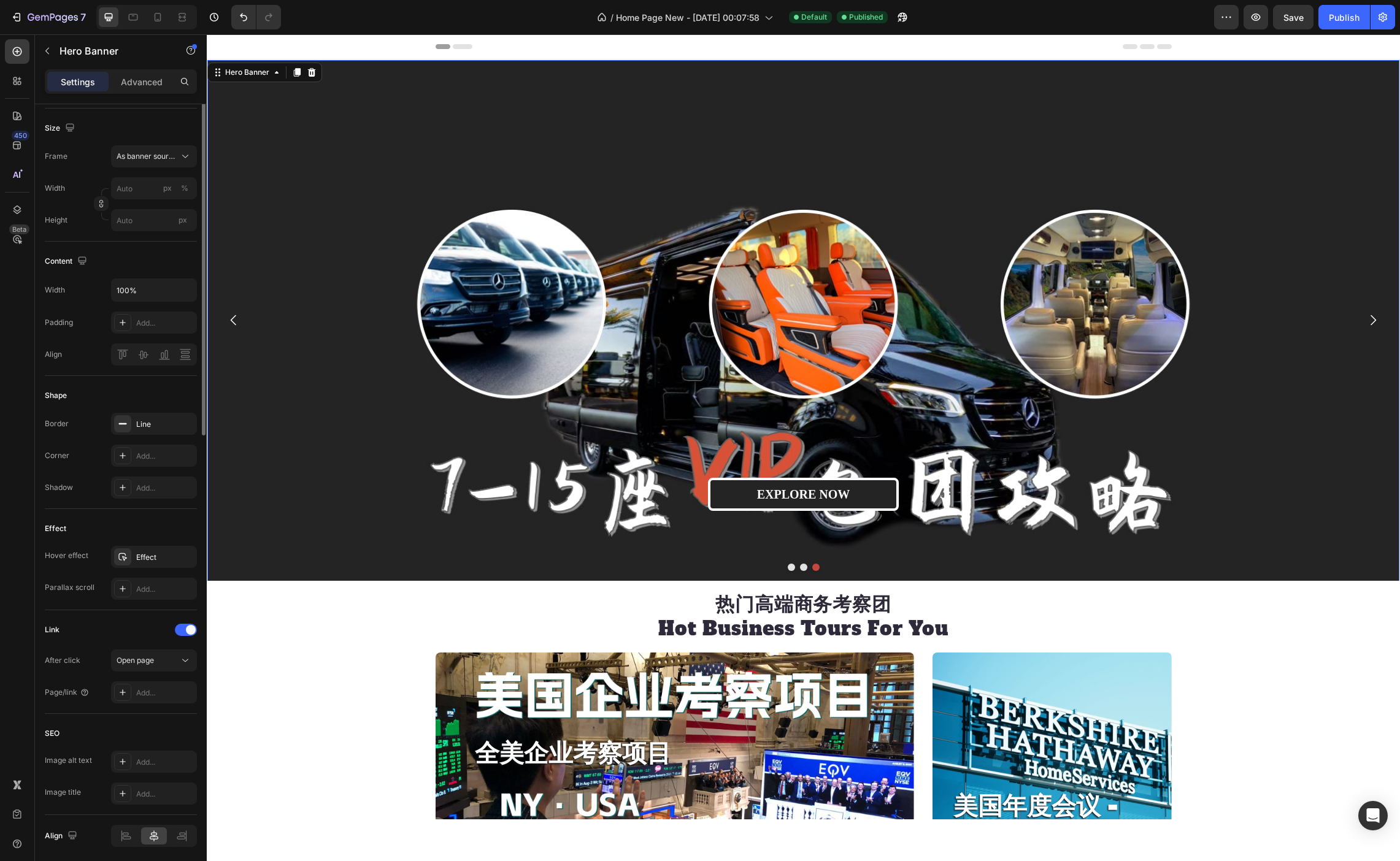
scroll to position [0, 0]
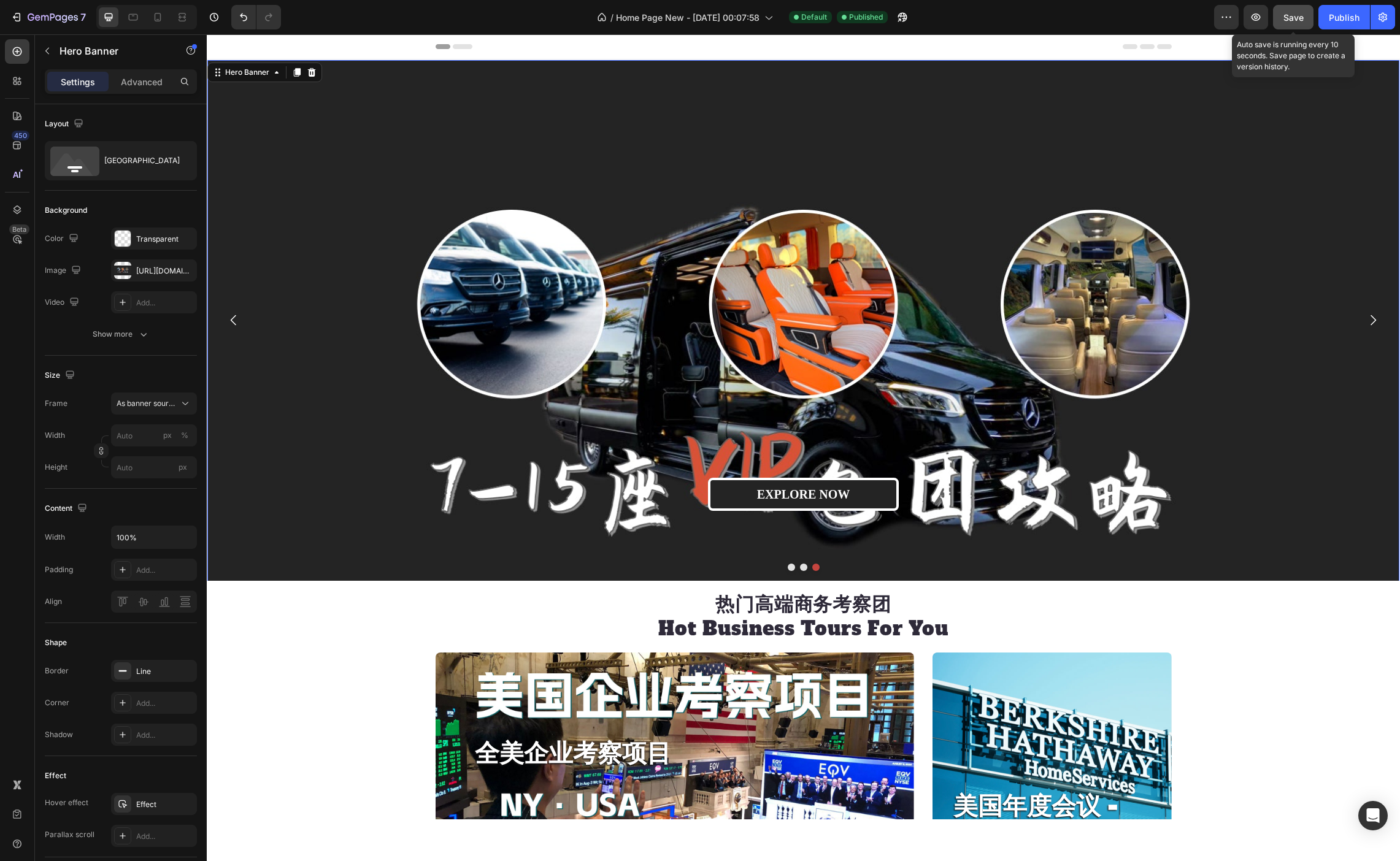
click at [1294, 14] on span "Save" at bounding box center [1293, 17] width 20 height 10
click at [1337, 17] on div "Publish" at bounding box center [1344, 18] width 31 height 13
click at [18, 10] on div "7" at bounding box center [48, 17] width 76 height 14
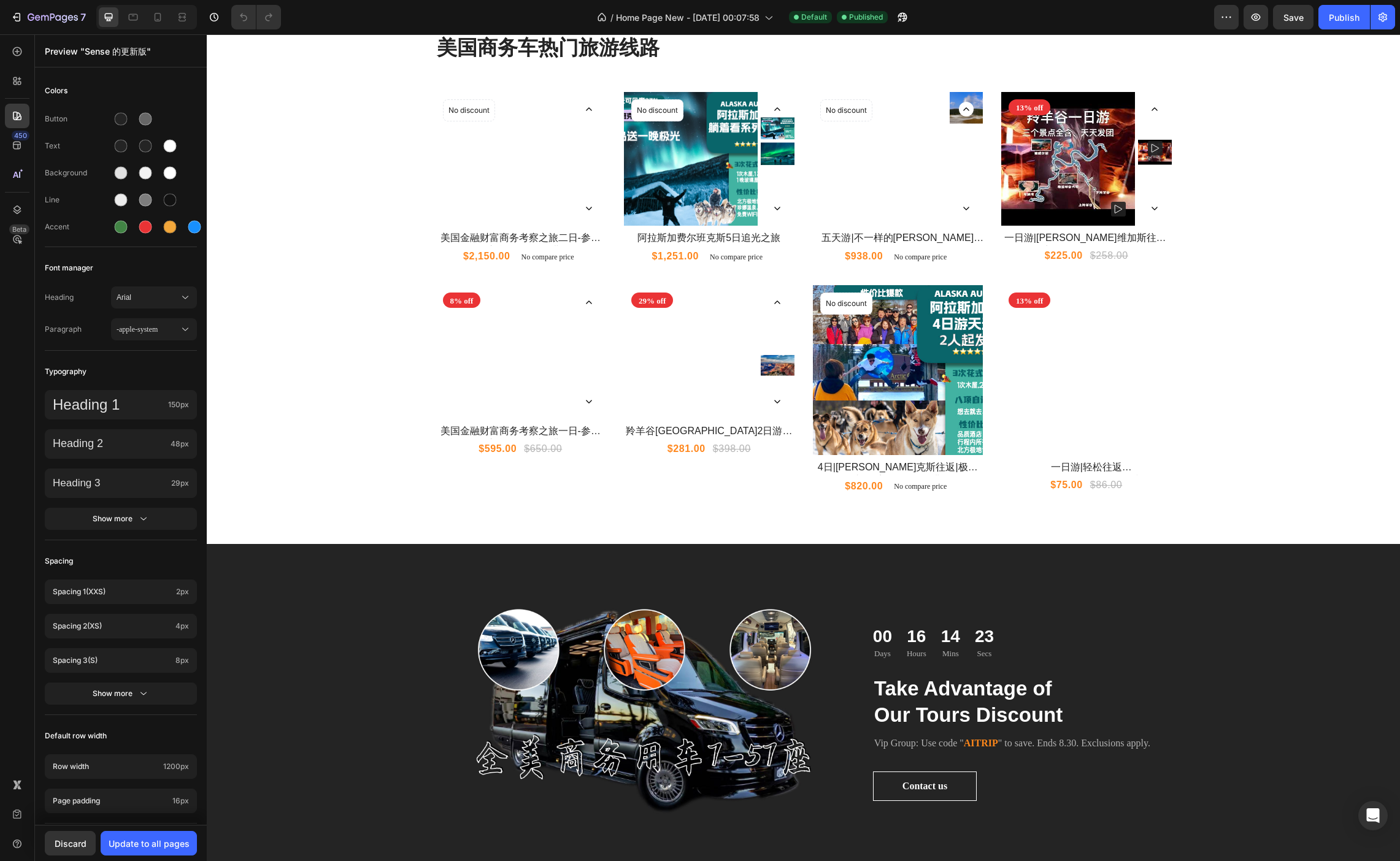
scroll to position [1516, 0]
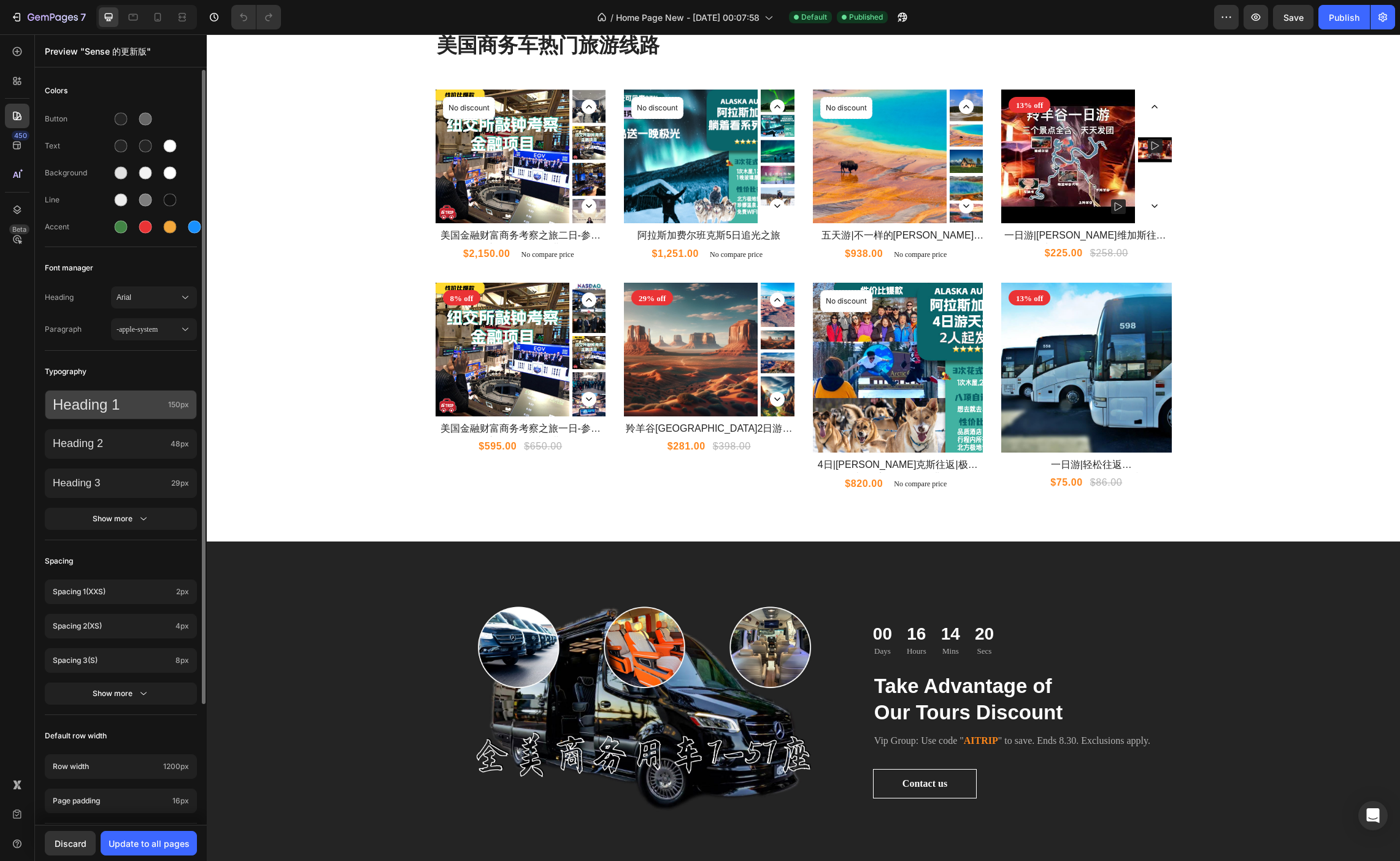
click at [149, 410] on p "Heading 1" at bounding box center [108, 405] width 110 height 19
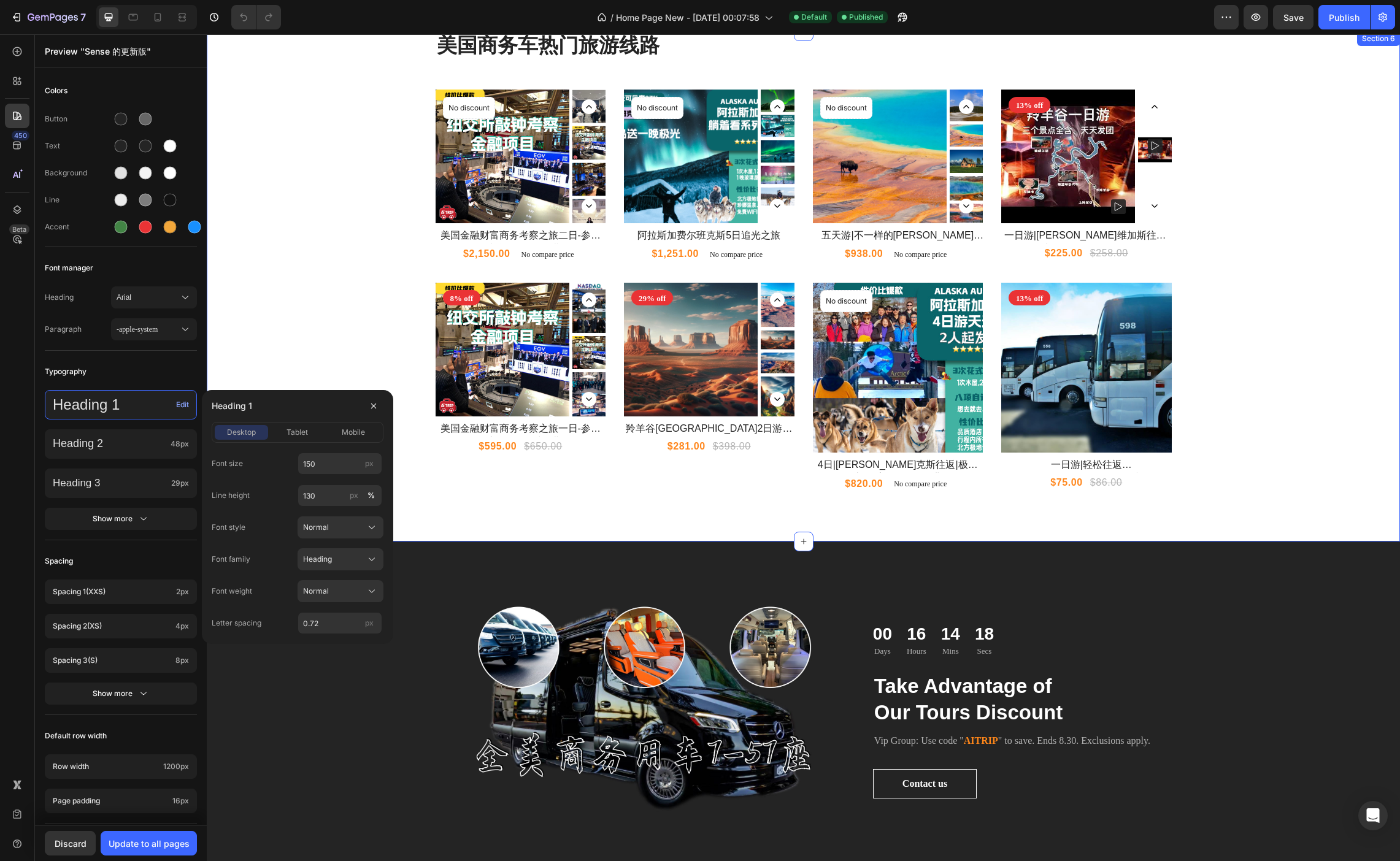
click at [274, 324] on div "美国商务车 热门旅游线路 Heading Product Images No discount Not be displayed when published…" at bounding box center [803, 262] width 1174 height 461
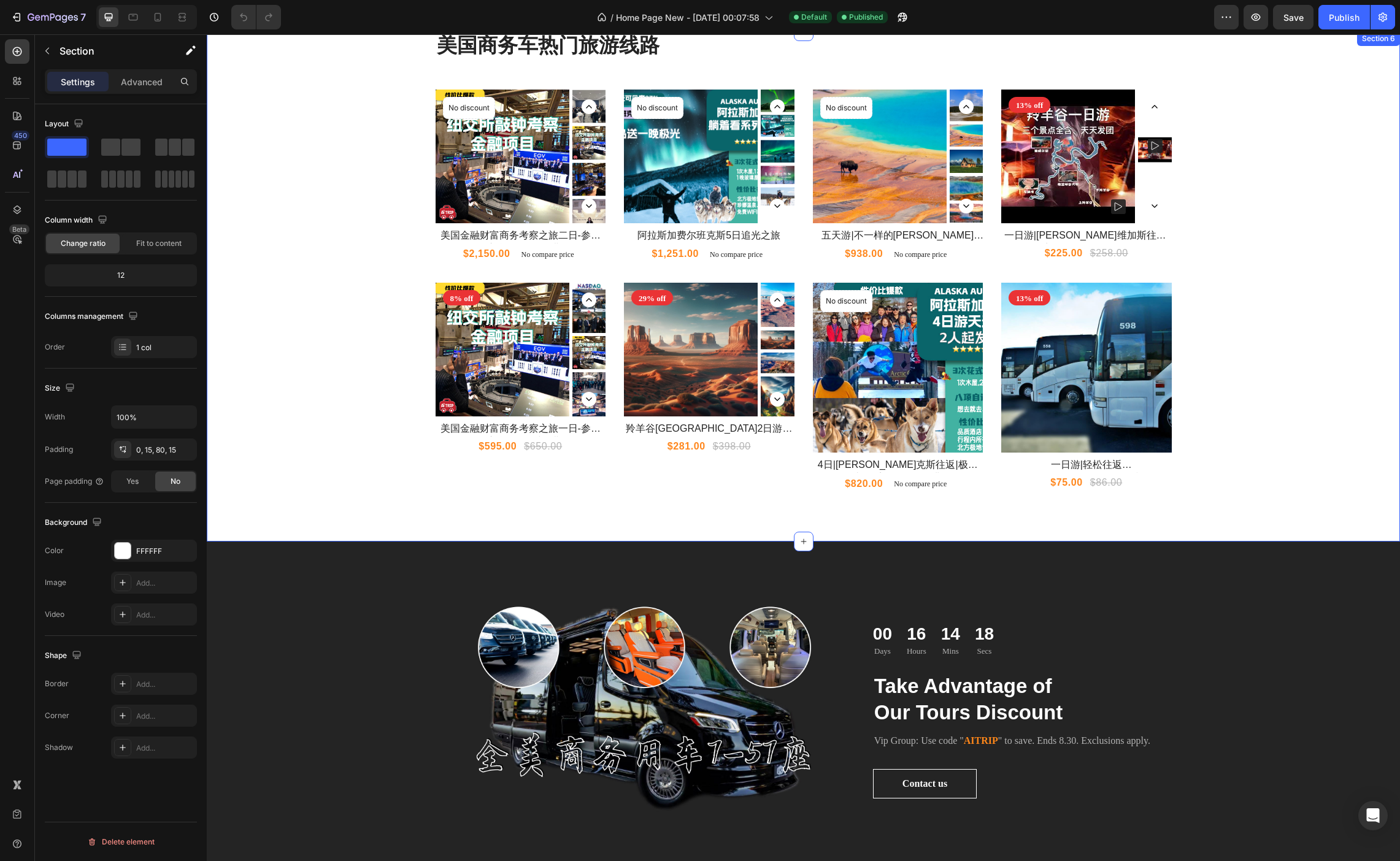
scroll to position [1513, 0]
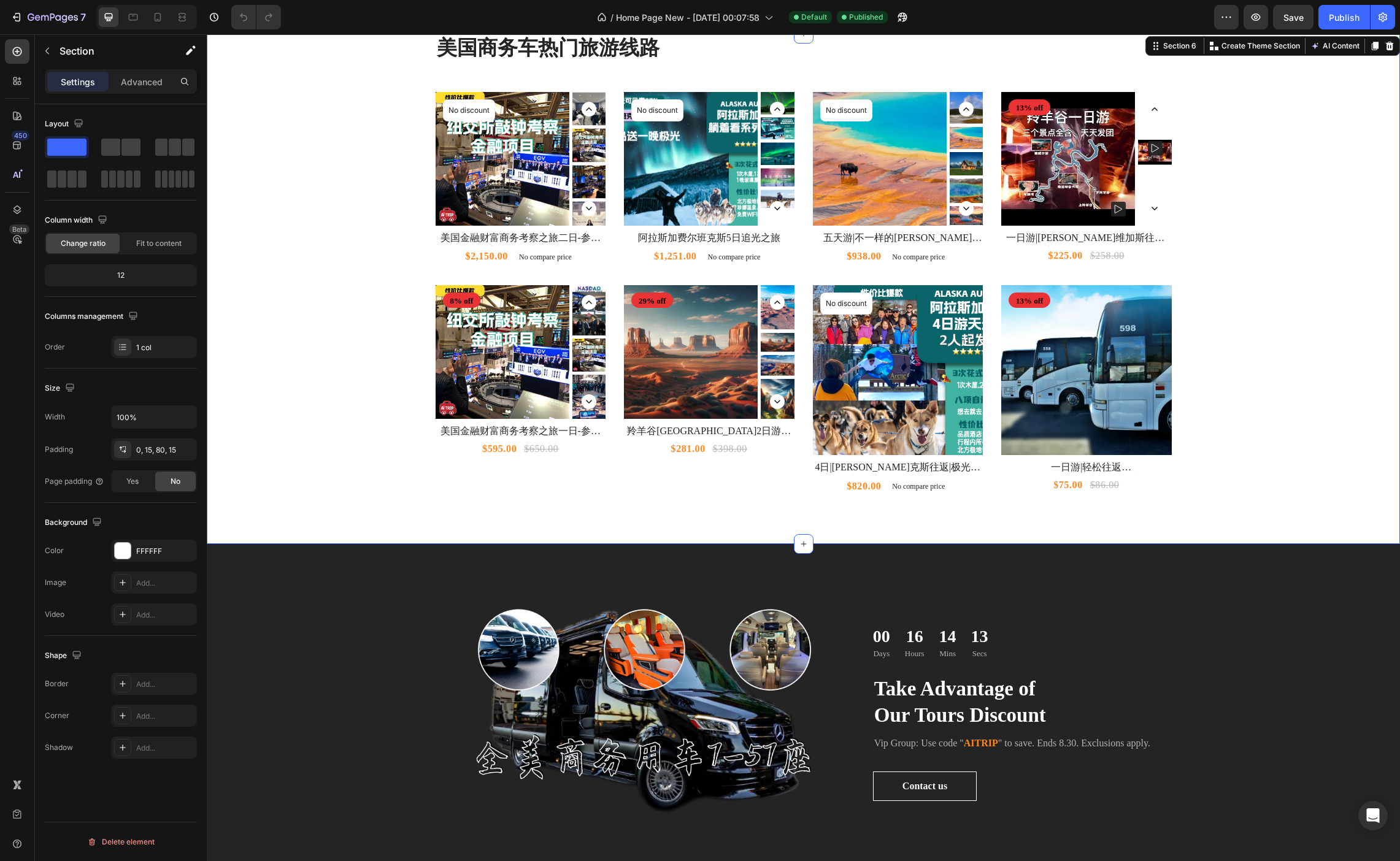
click at [249, 512] on div "美国商务车 热门旅游线路 Heading Product Images No discount Not be displayed when published…" at bounding box center [802, 288] width 1193 height 510
click at [304, 413] on div "美国商务车 热门旅游线路 Heading Product Images No discount Not be displayed when published…" at bounding box center [803, 264] width 1174 height 461
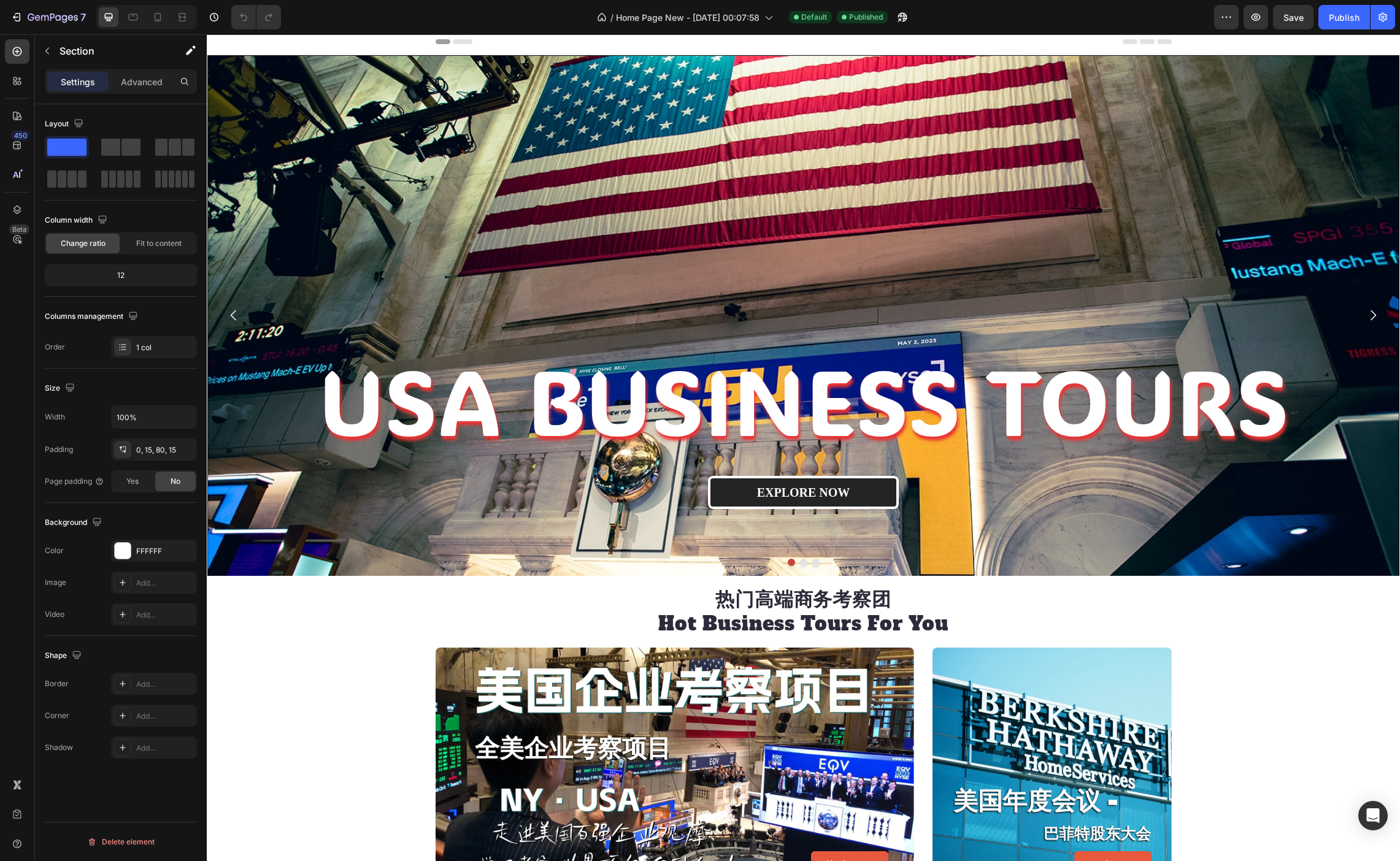
scroll to position [0, 0]
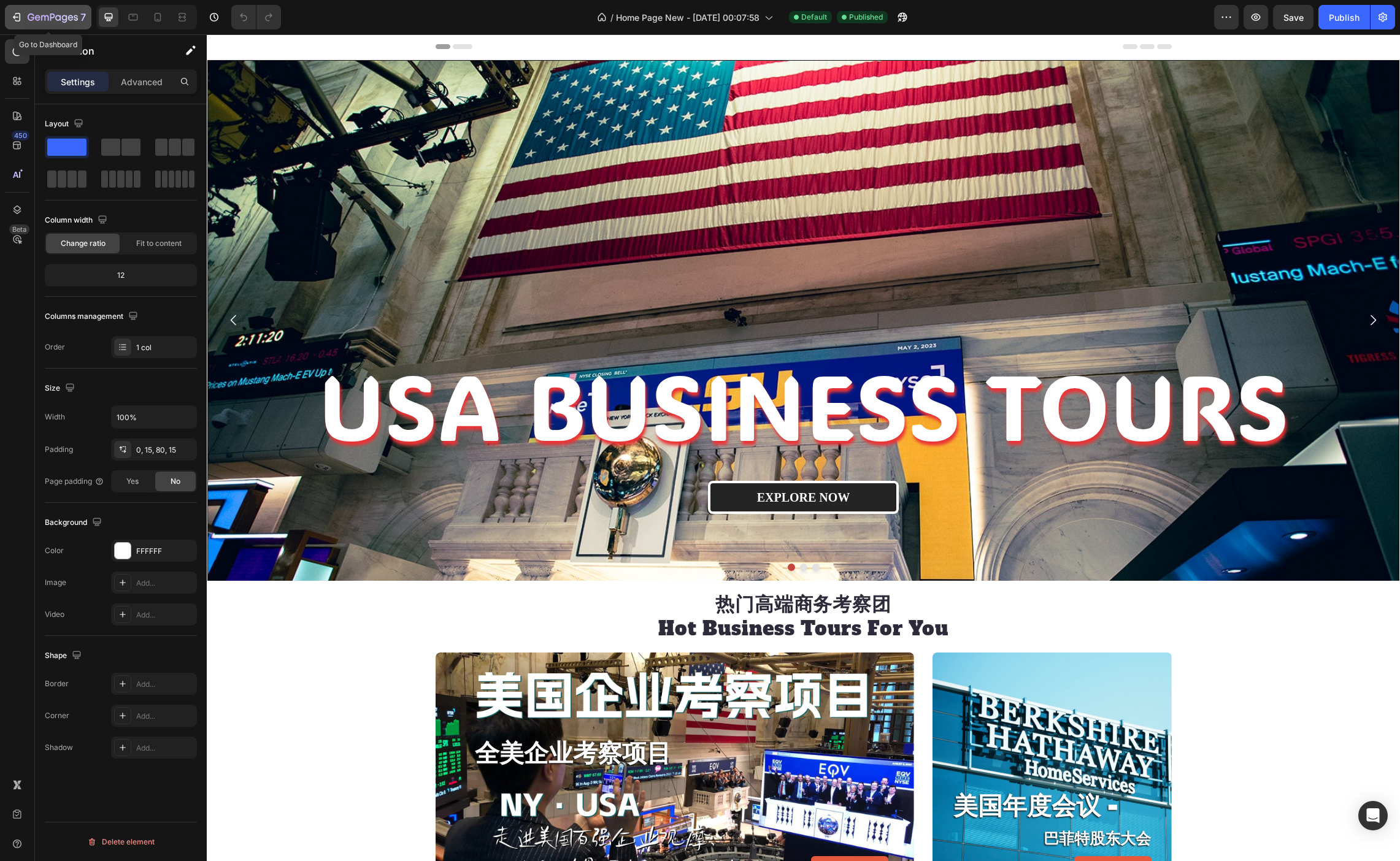
click at [44, 17] on icon "button" at bounding box center [44, 18] width 7 height 6
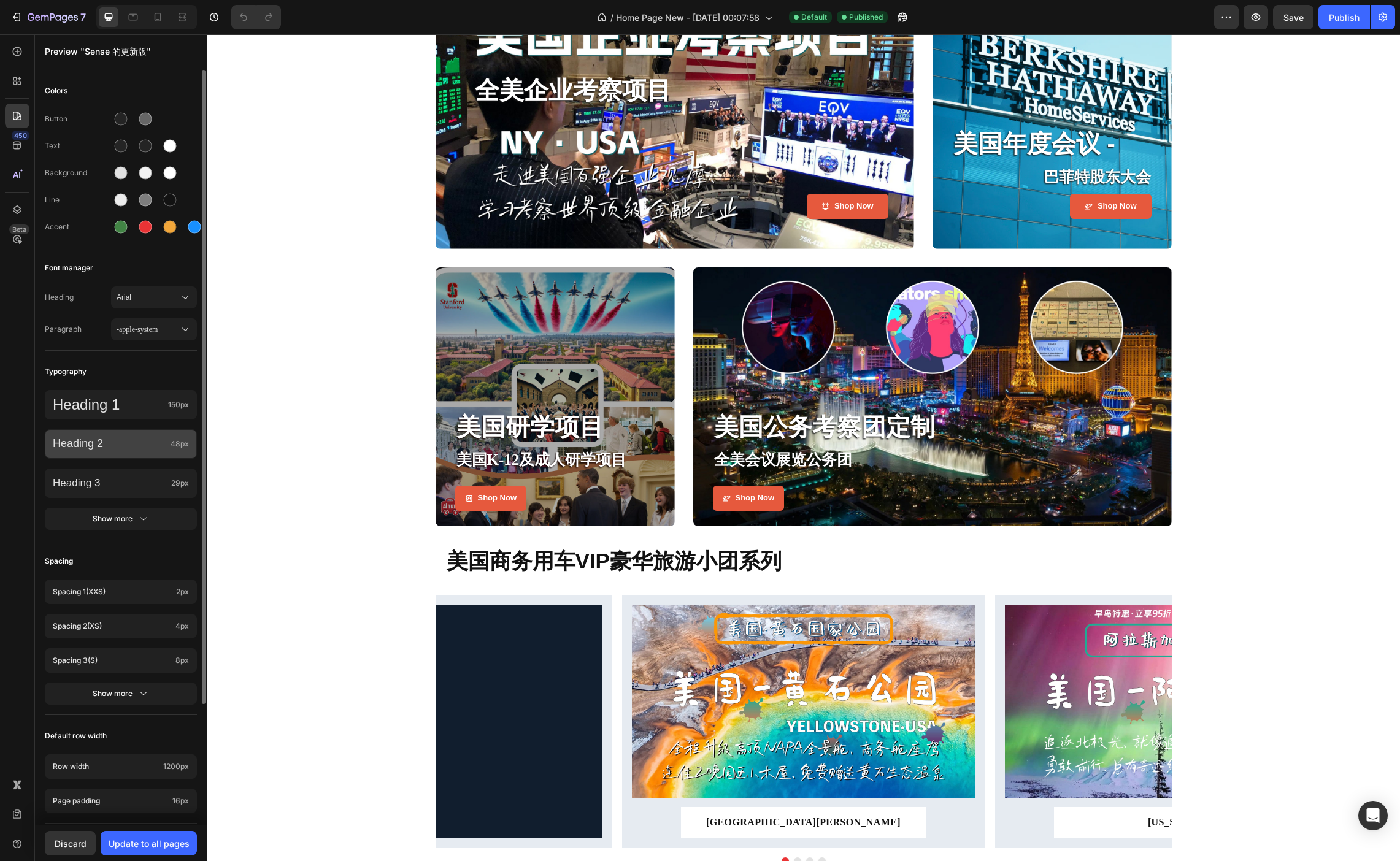
scroll to position [144, 0]
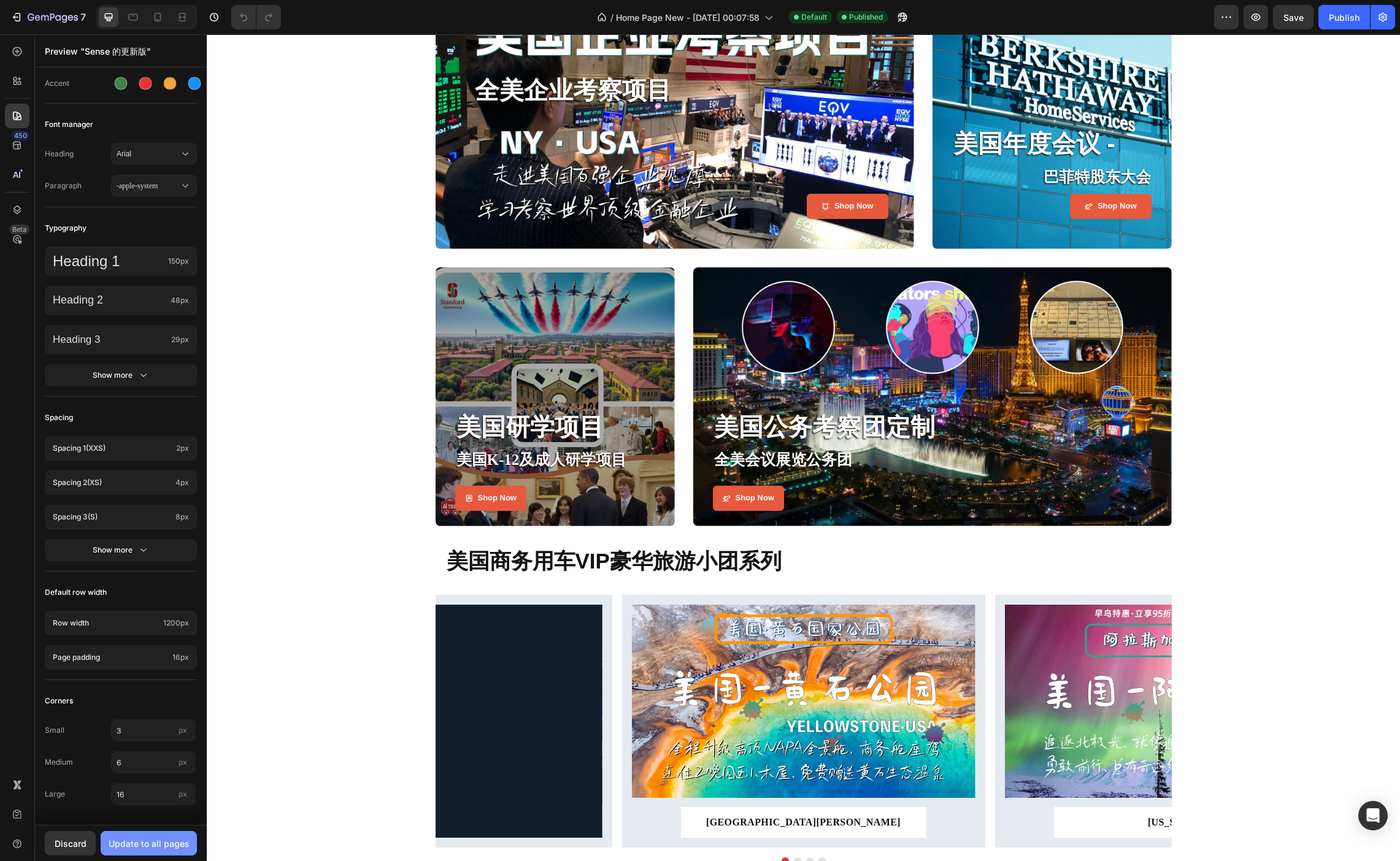
click at [166, 845] on div "Update to all pages" at bounding box center [149, 843] width 81 height 13
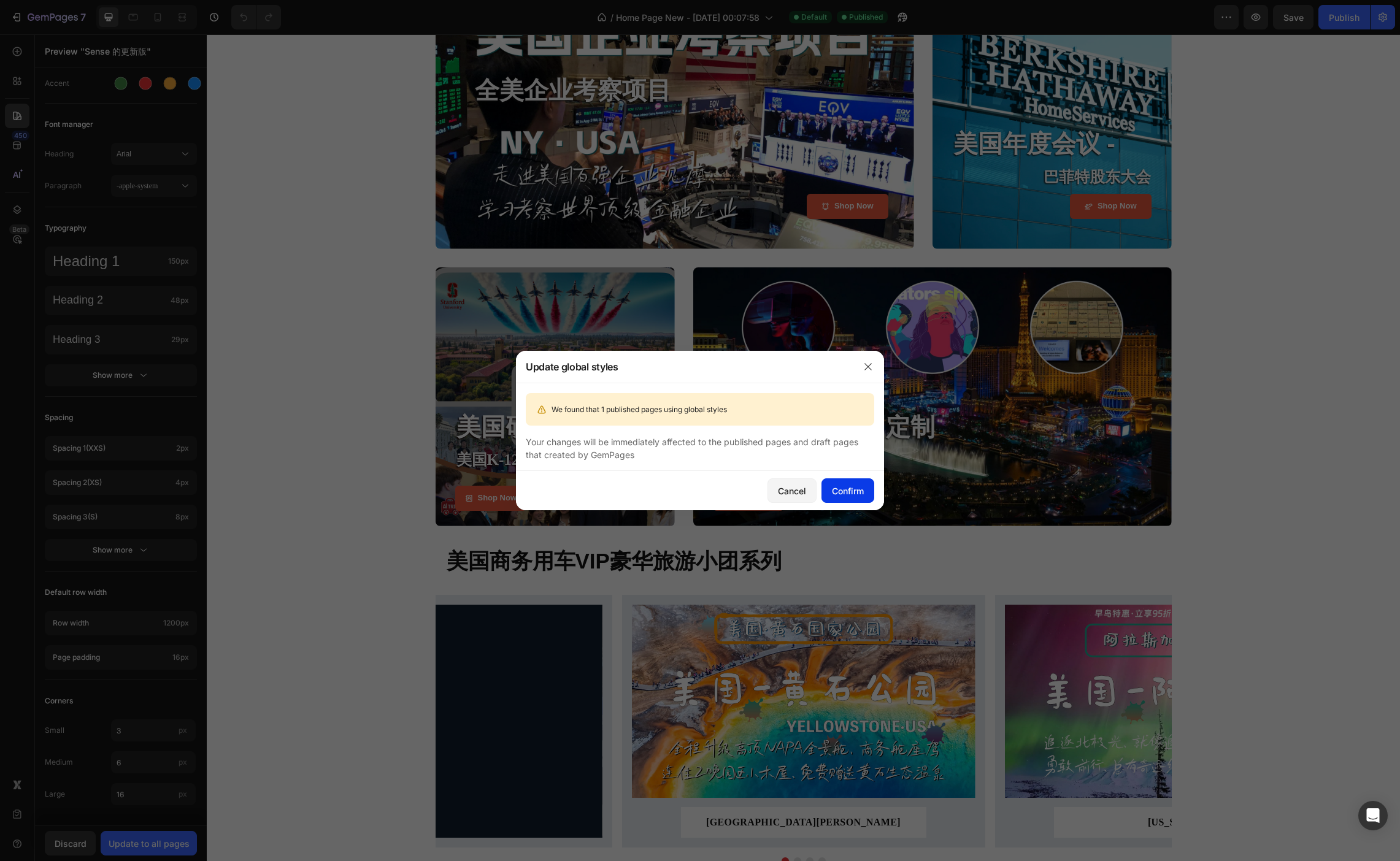
click at [839, 495] on div "Confirm" at bounding box center [848, 491] width 32 height 13
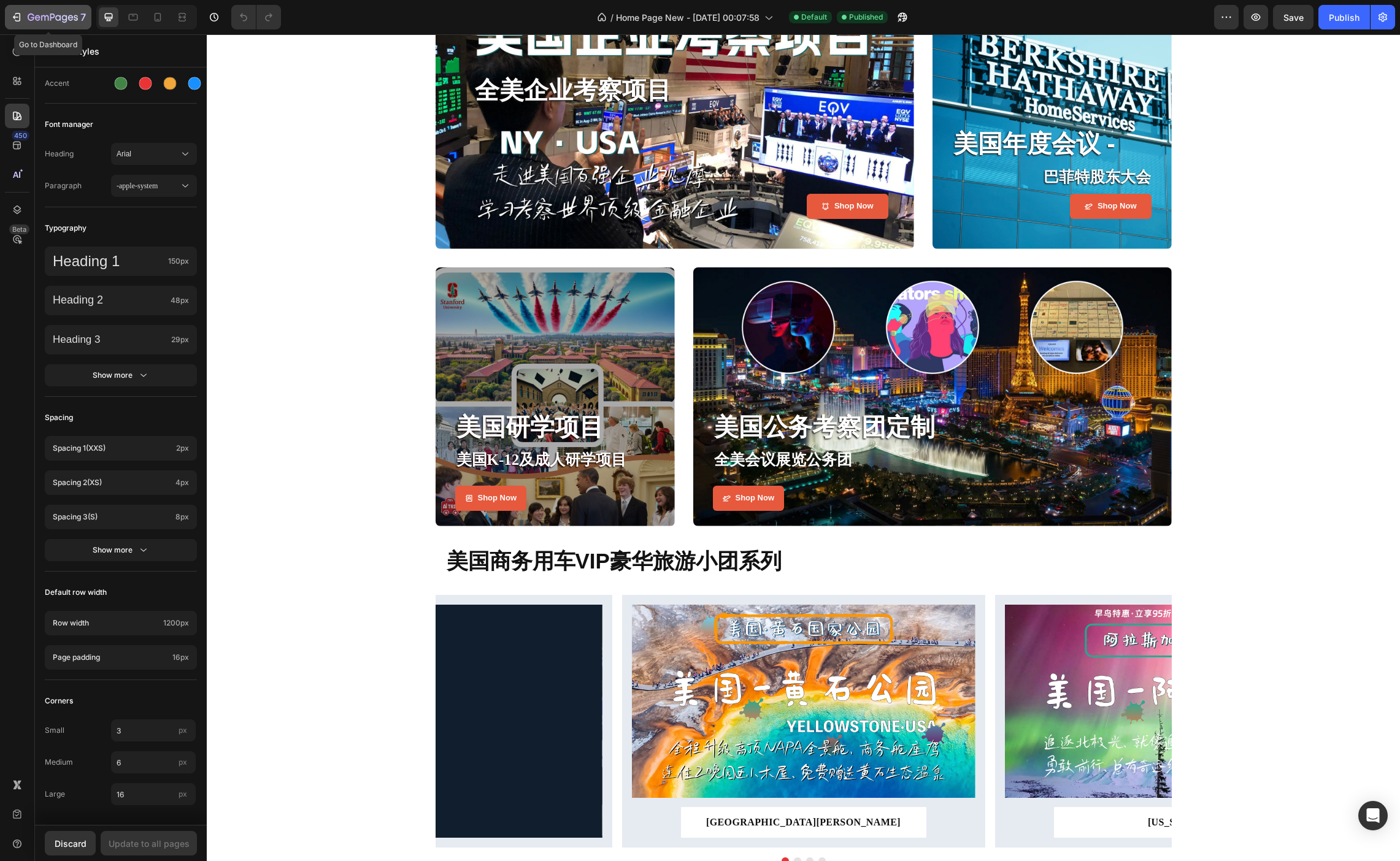
click at [32, 15] on icon "button" at bounding box center [52, 18] width 51 height 10
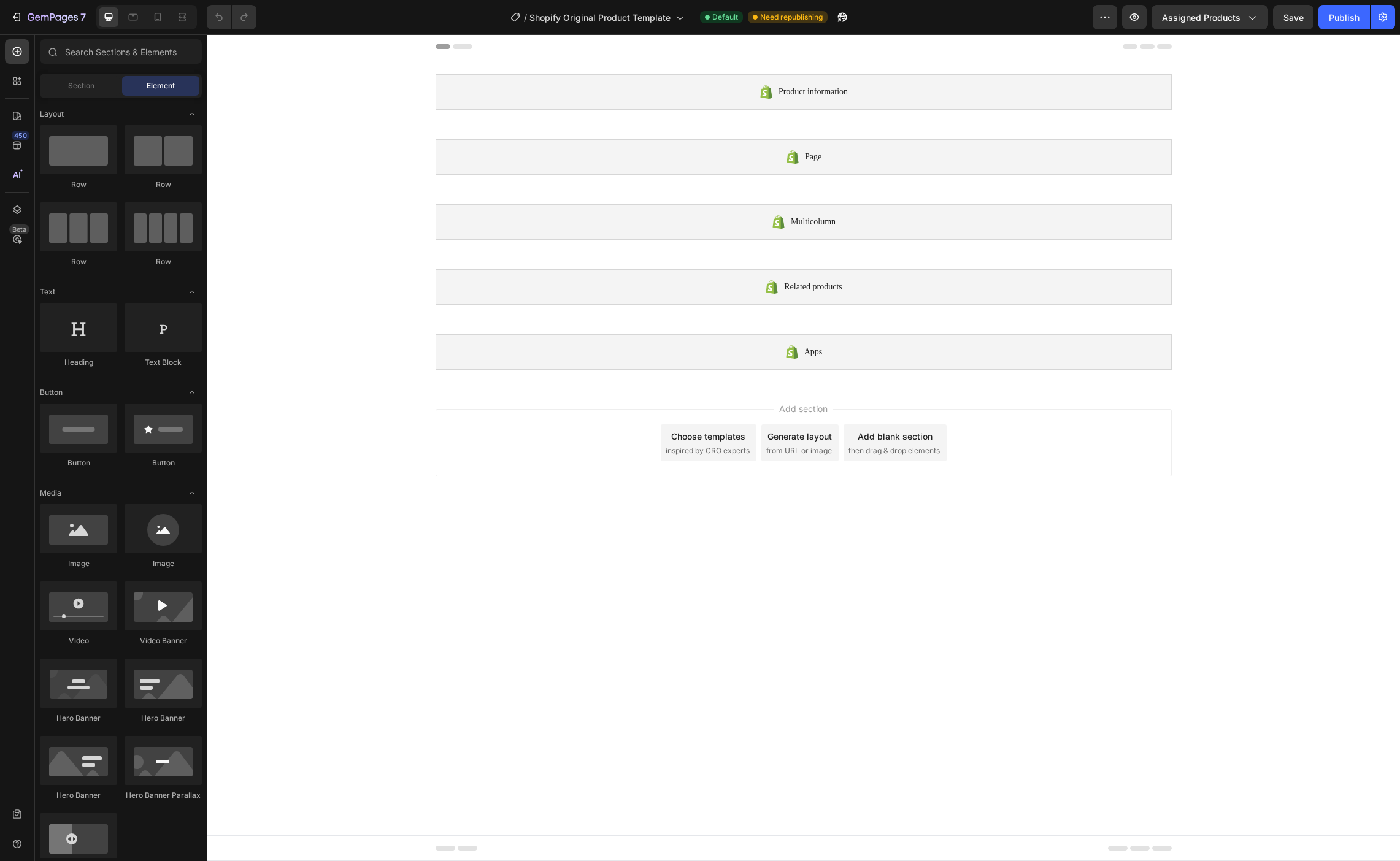
click at [707, 450] on span "inspired by CRO experts" at bounding box center [708, 451] width 84 height 11
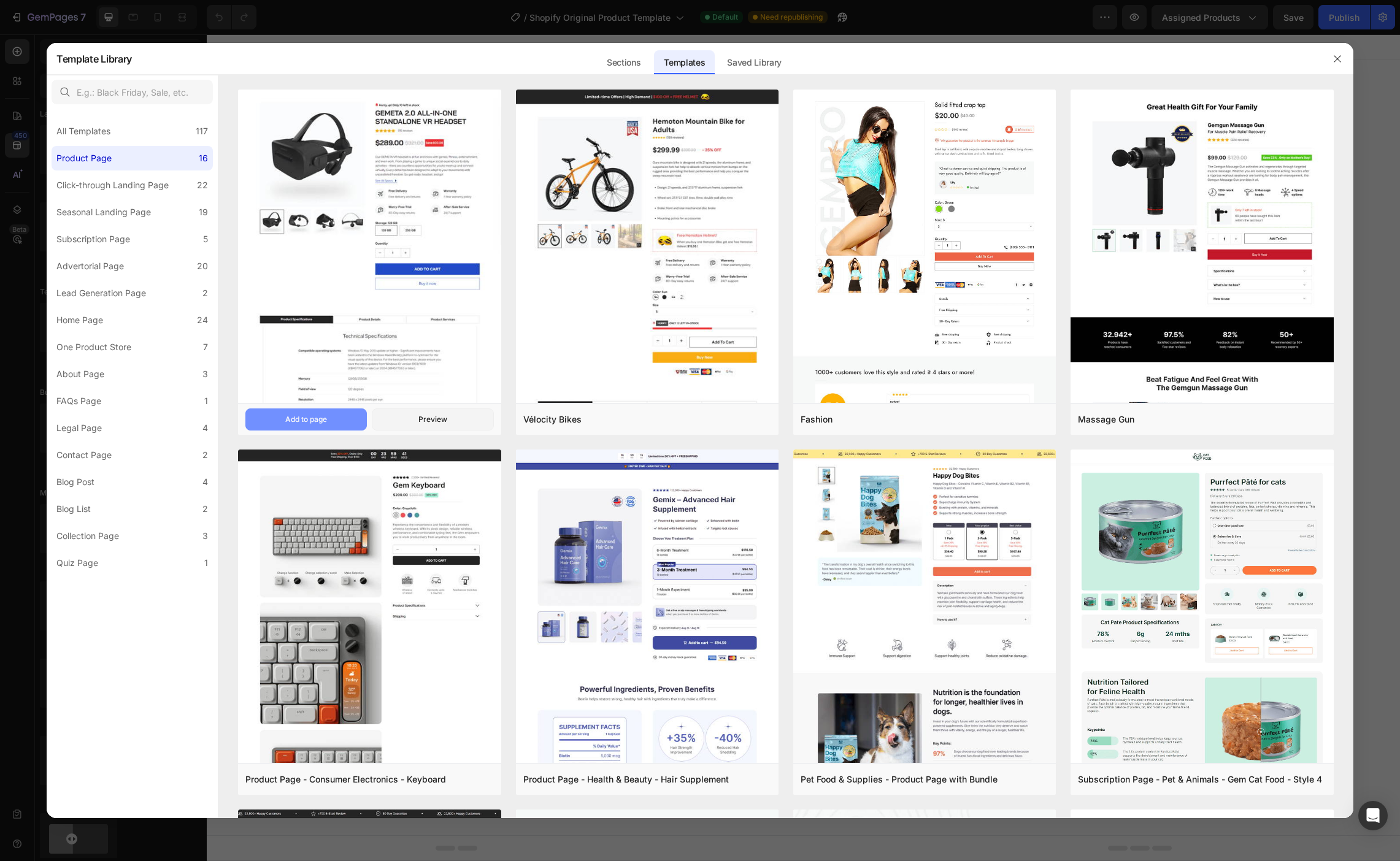
click at [326, 426] on button "Add to page" at bounding box center [305, 419] width 121 height 22
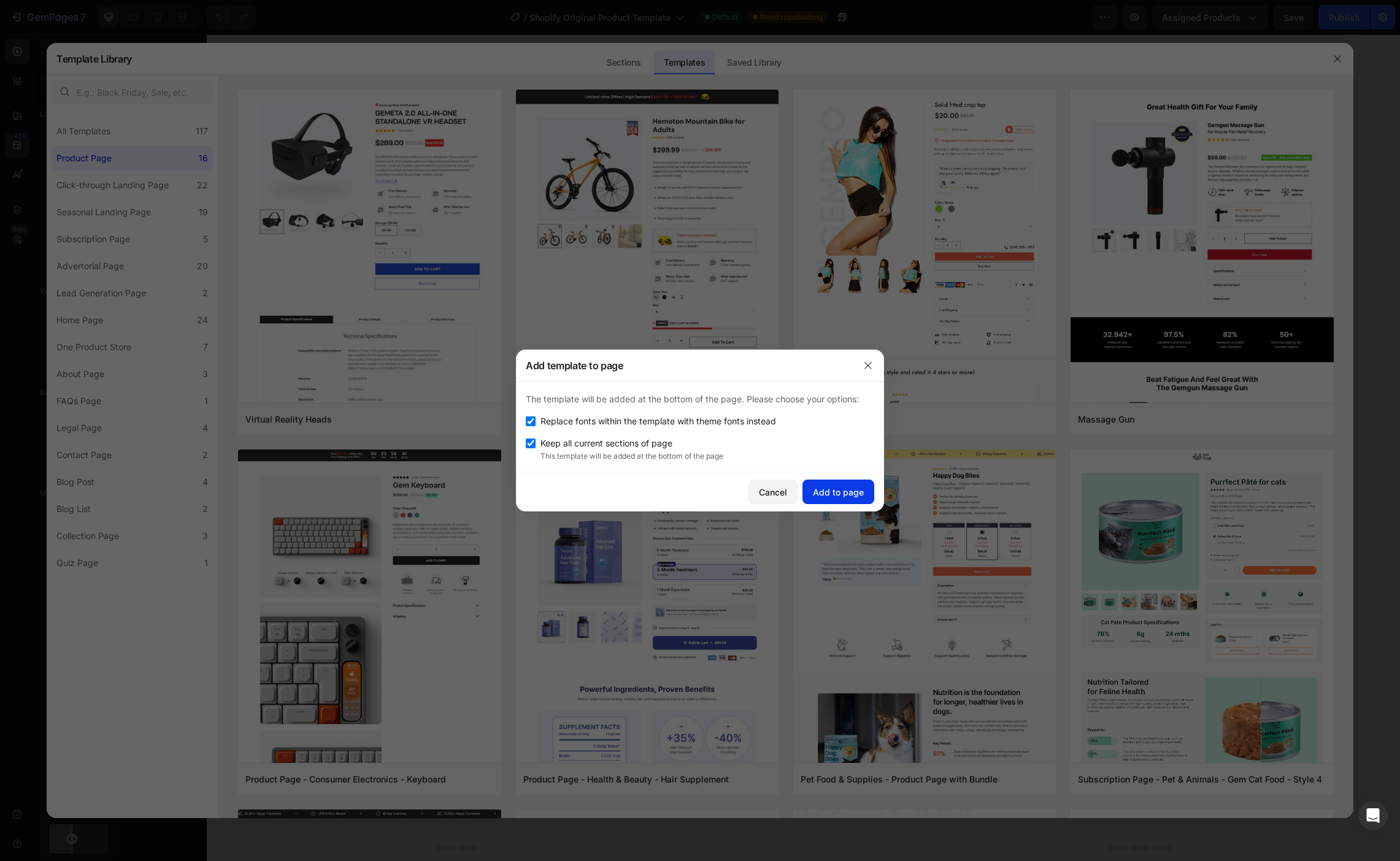
click at [835, 492] on div "Add to page" at bounding box center [838, 492] width 51 height 13
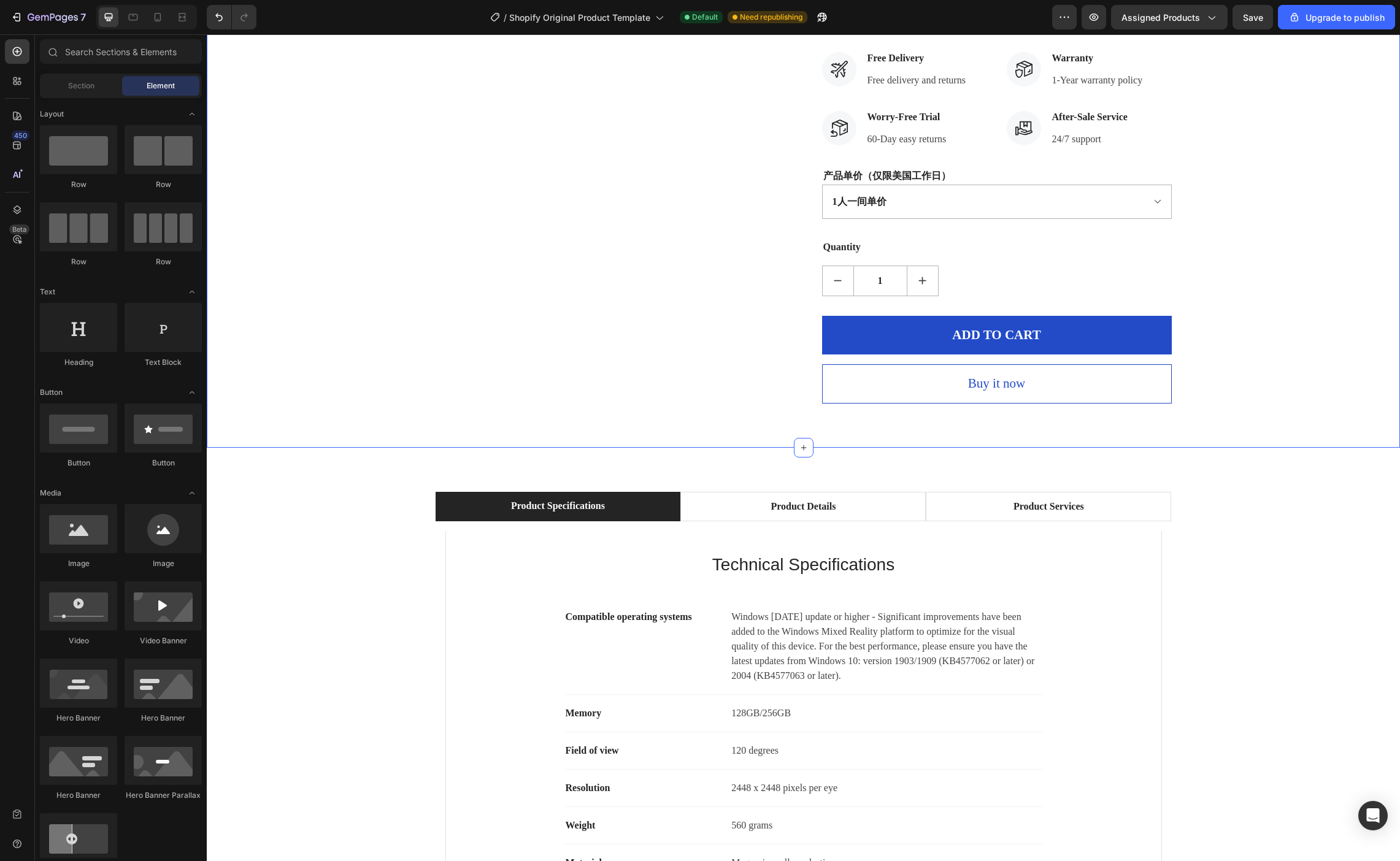
scroll to position [1757, 0]
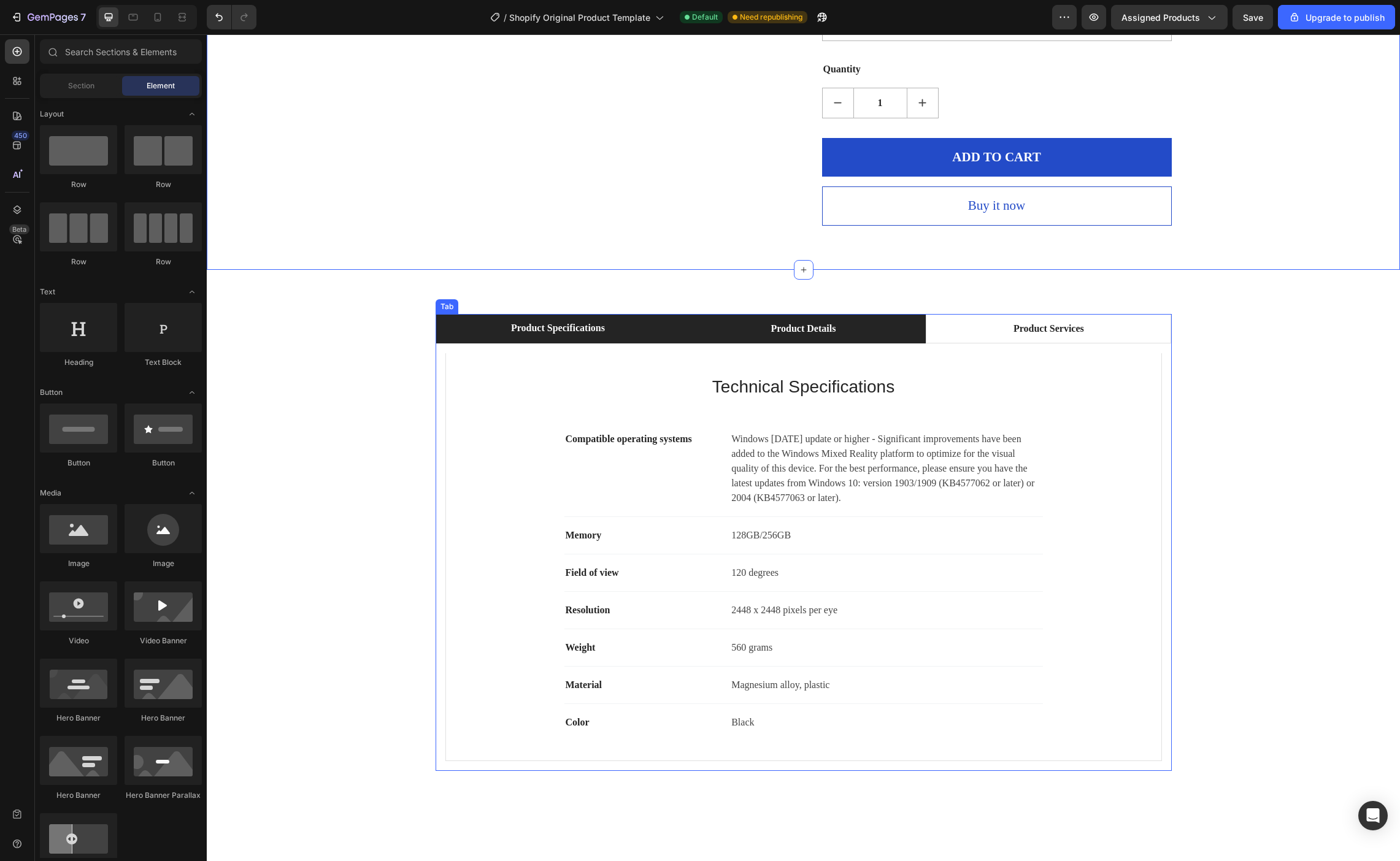
click at [825, 314] on li "Product Details" at bounding box center [802, 328] width 245 height 30
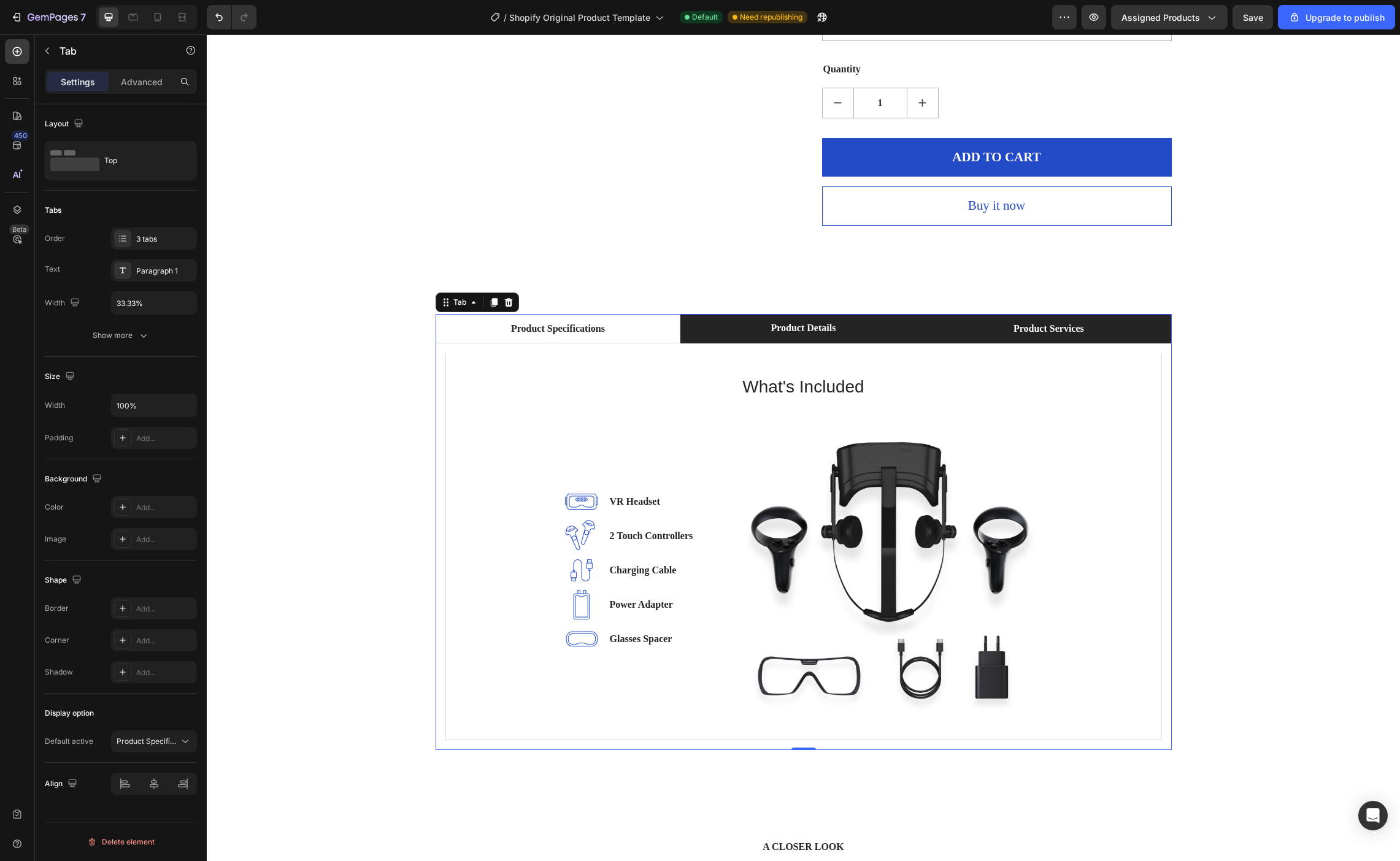
click at [1022, 320] on div "Product Services" at bounding box center [1048, 328] width 74 height 18
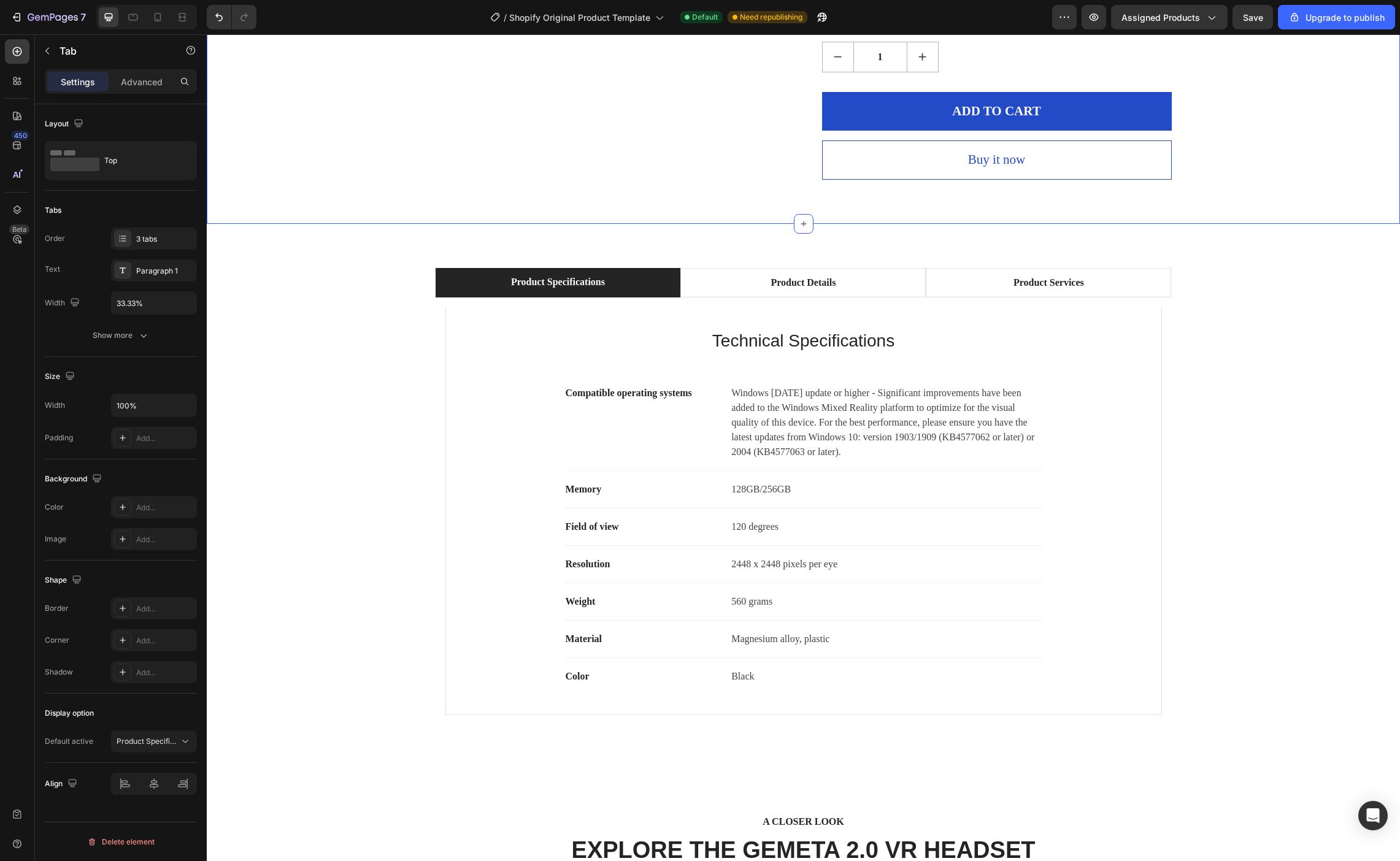
scroll to position [1810, 0]
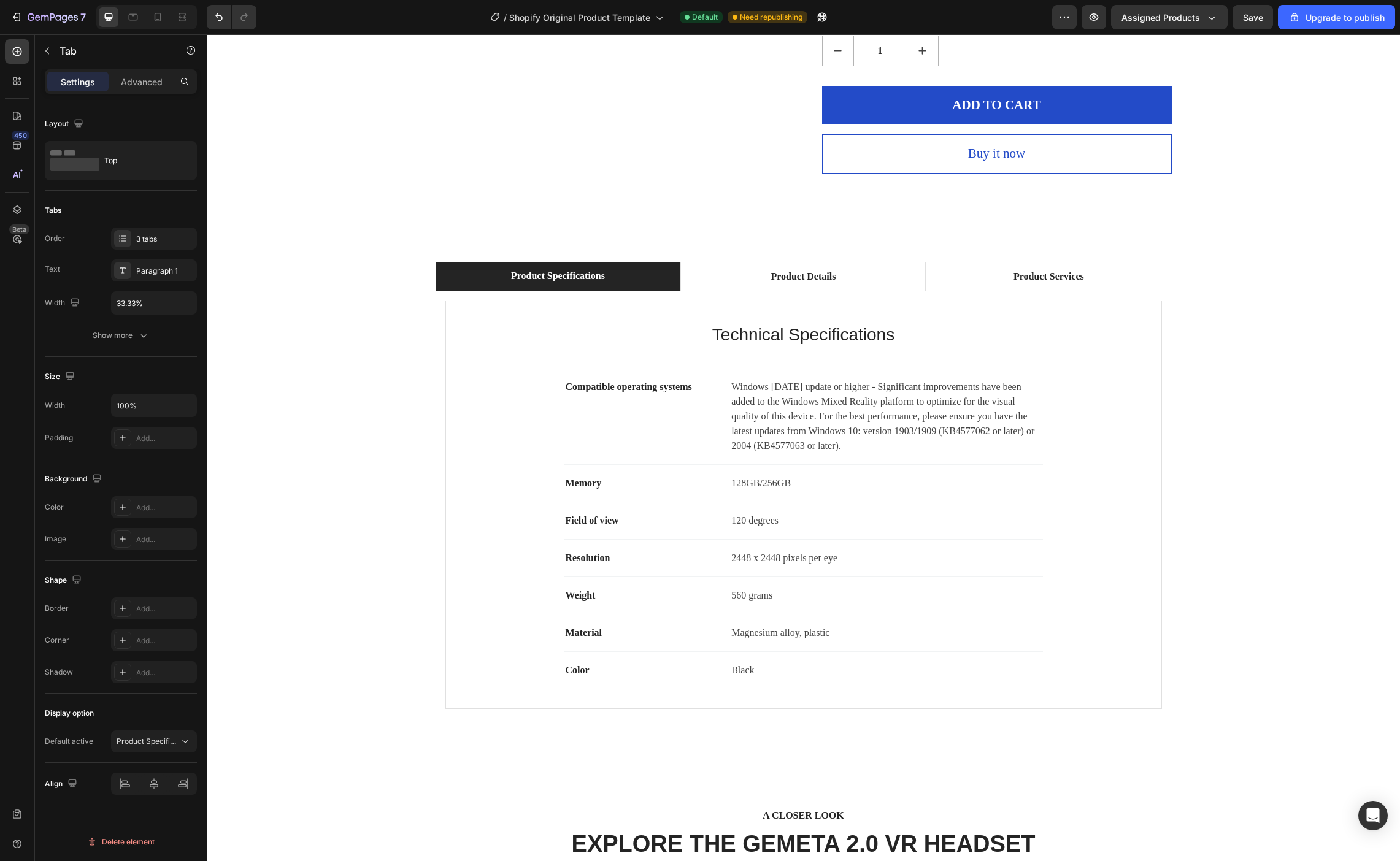
click at [1197, 262] on div "Product Specifications Product Details Product Services Technical Specification…" at bounding box center [803, 490] width 1174 height 457
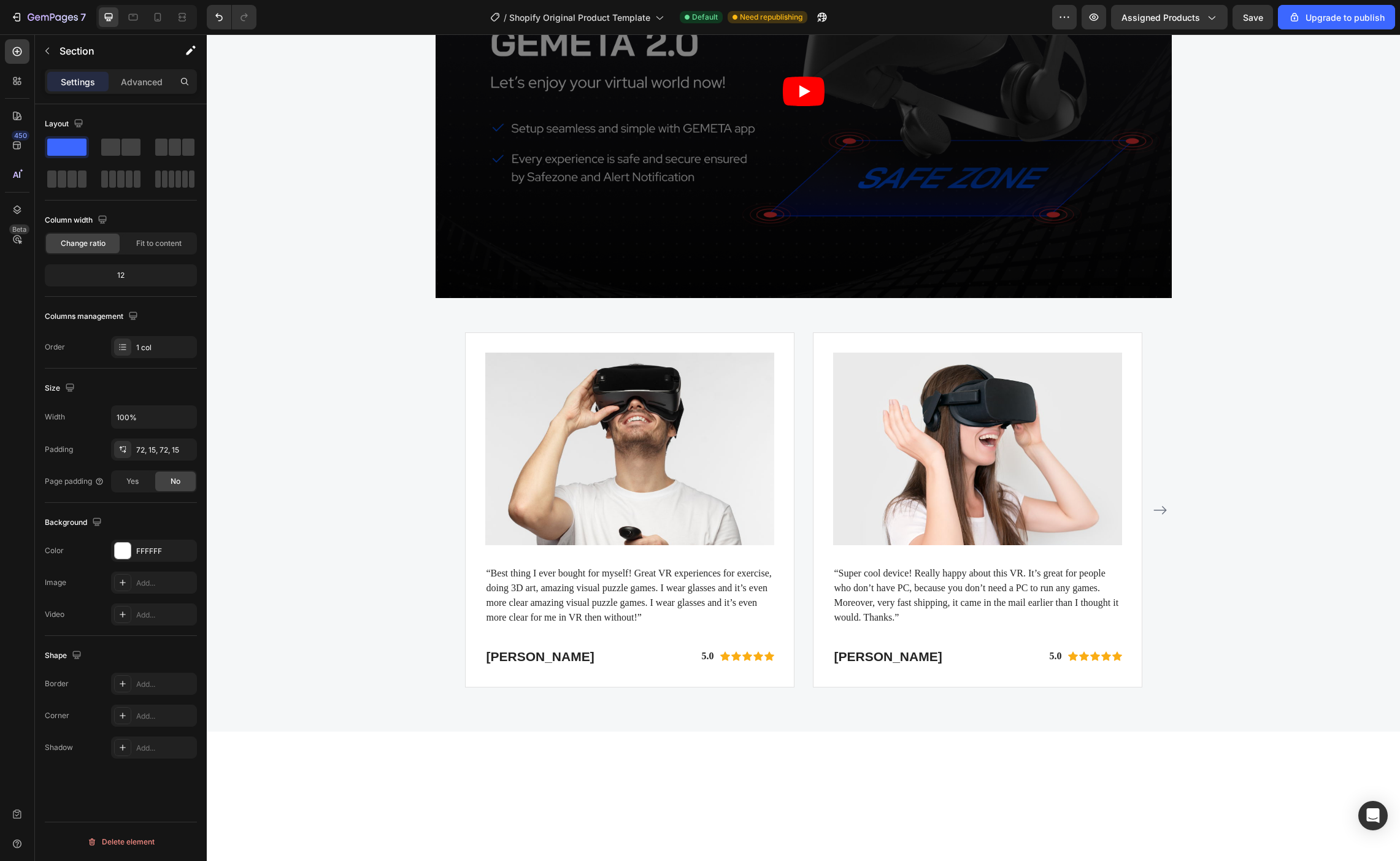
scroll to position [3532, 0]
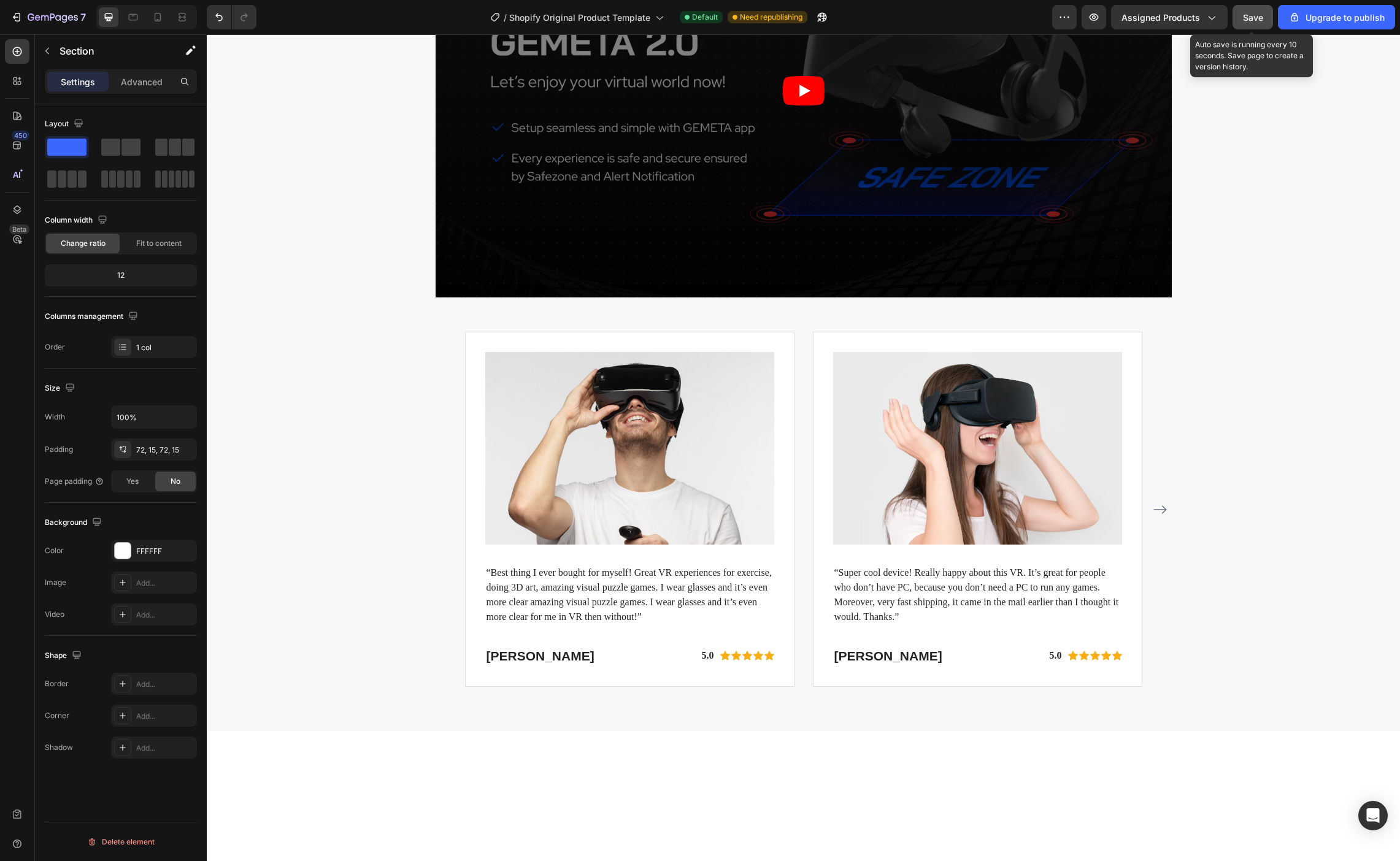
click at [1255, 18] on span "Save" at bounding box center [1252, 17] width 20 height 10
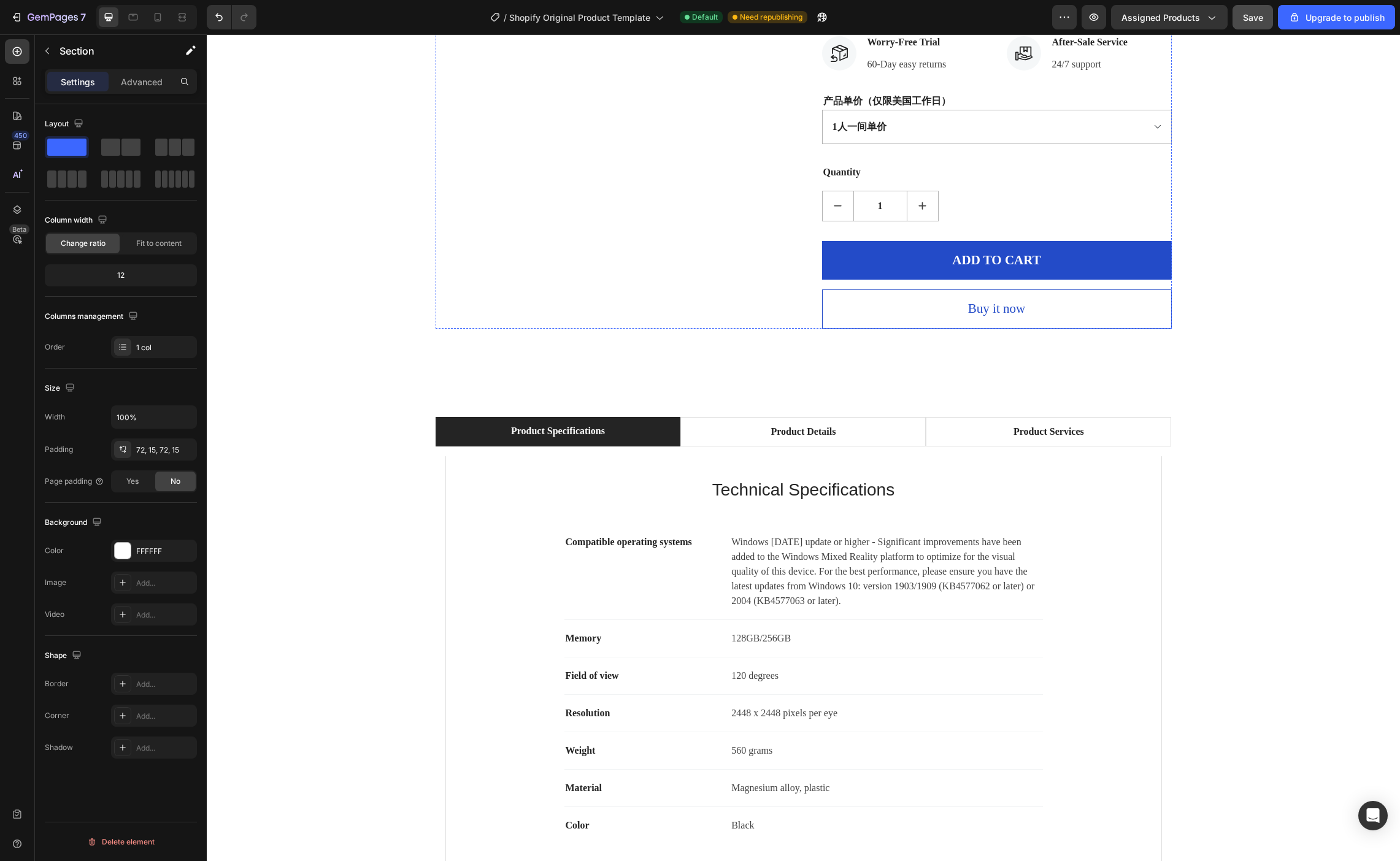
scroll to position [1690, 0]
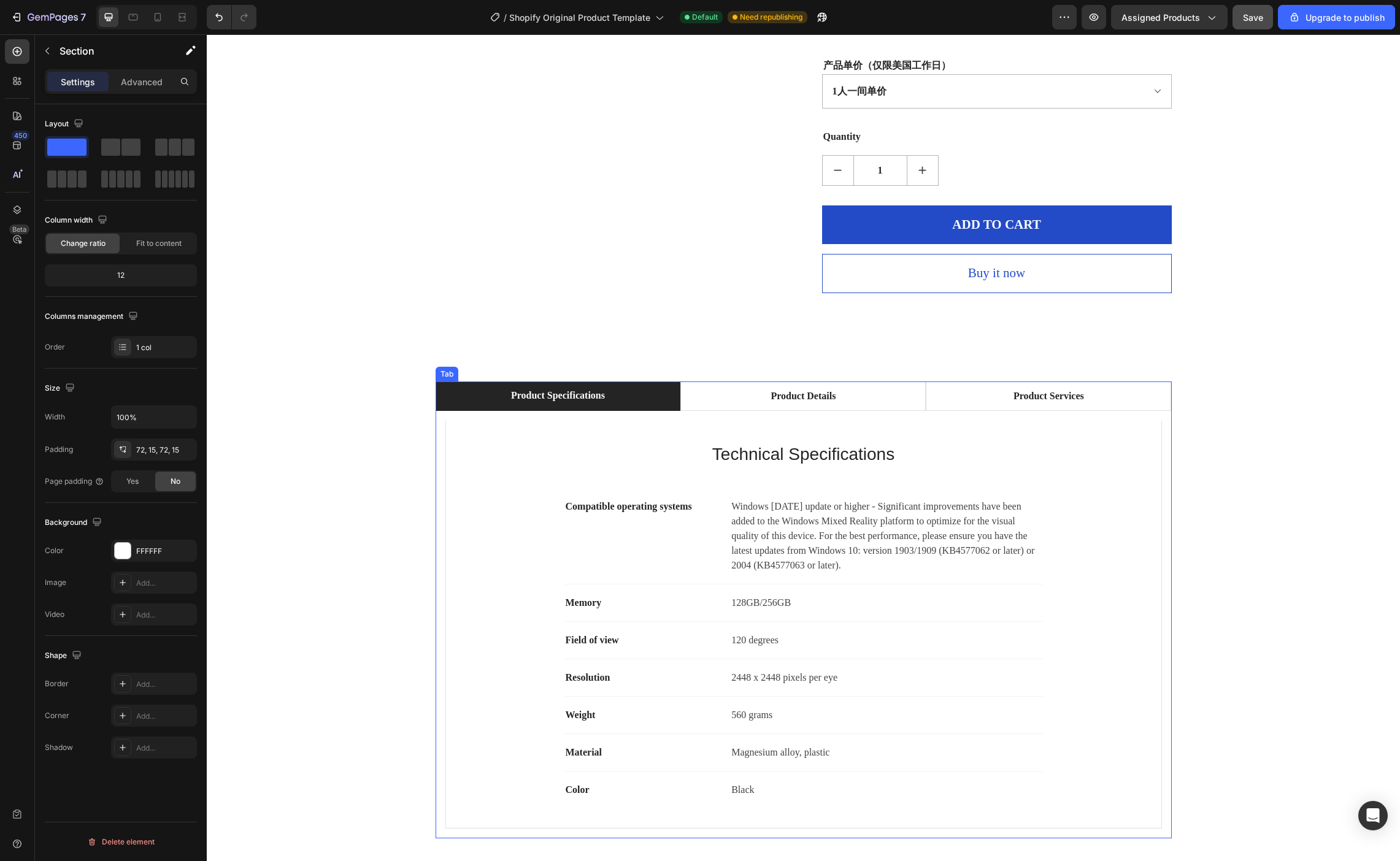
click at [606, 386] on div "Product Specifications" at bounding box center [557, 395] width 97 height 18
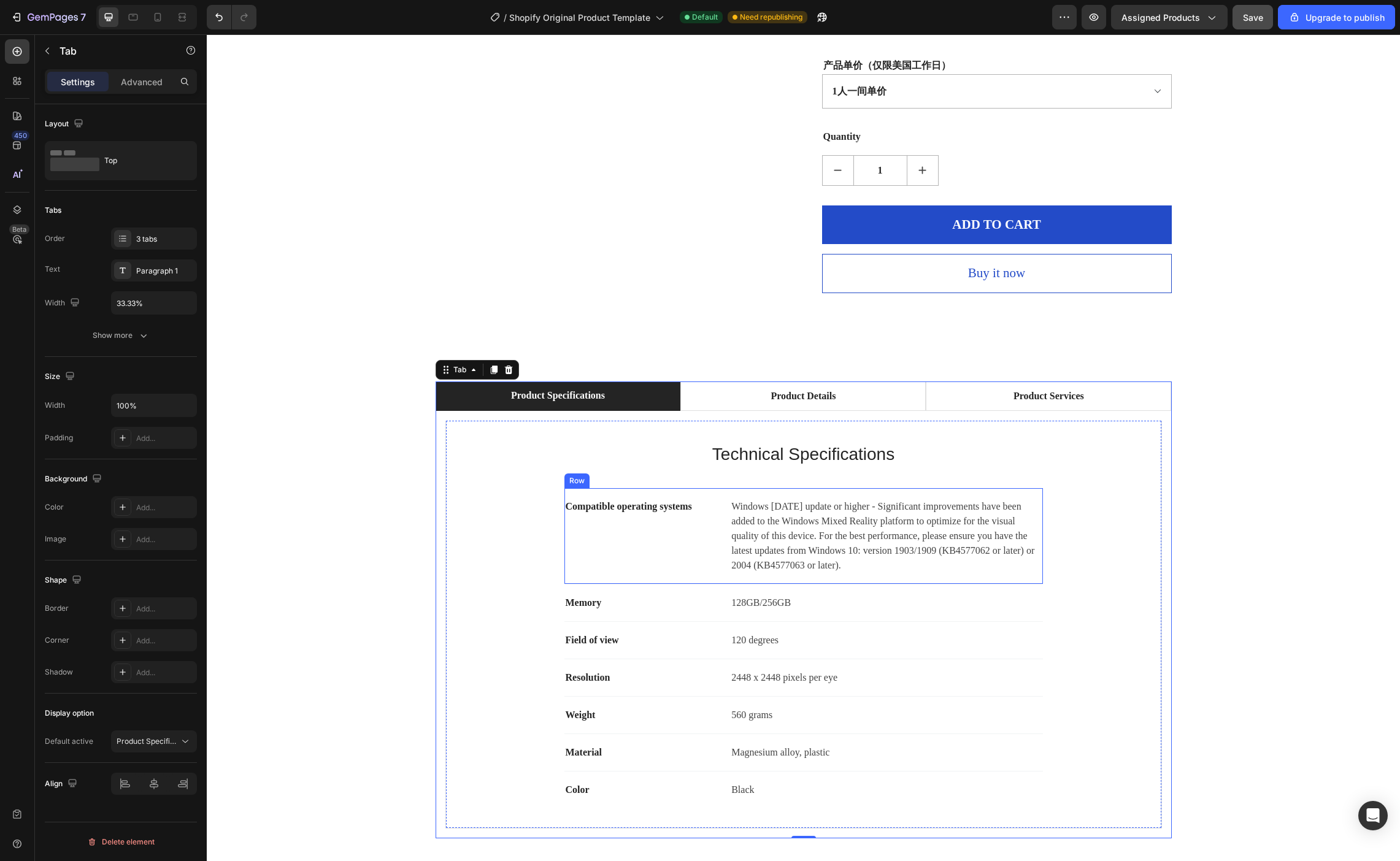
click at [708, 507] on div "Compatible operating systems Text block Windows [DATE] update or higher - Signi…" at bounding box center [804, 537] width 479 height 96
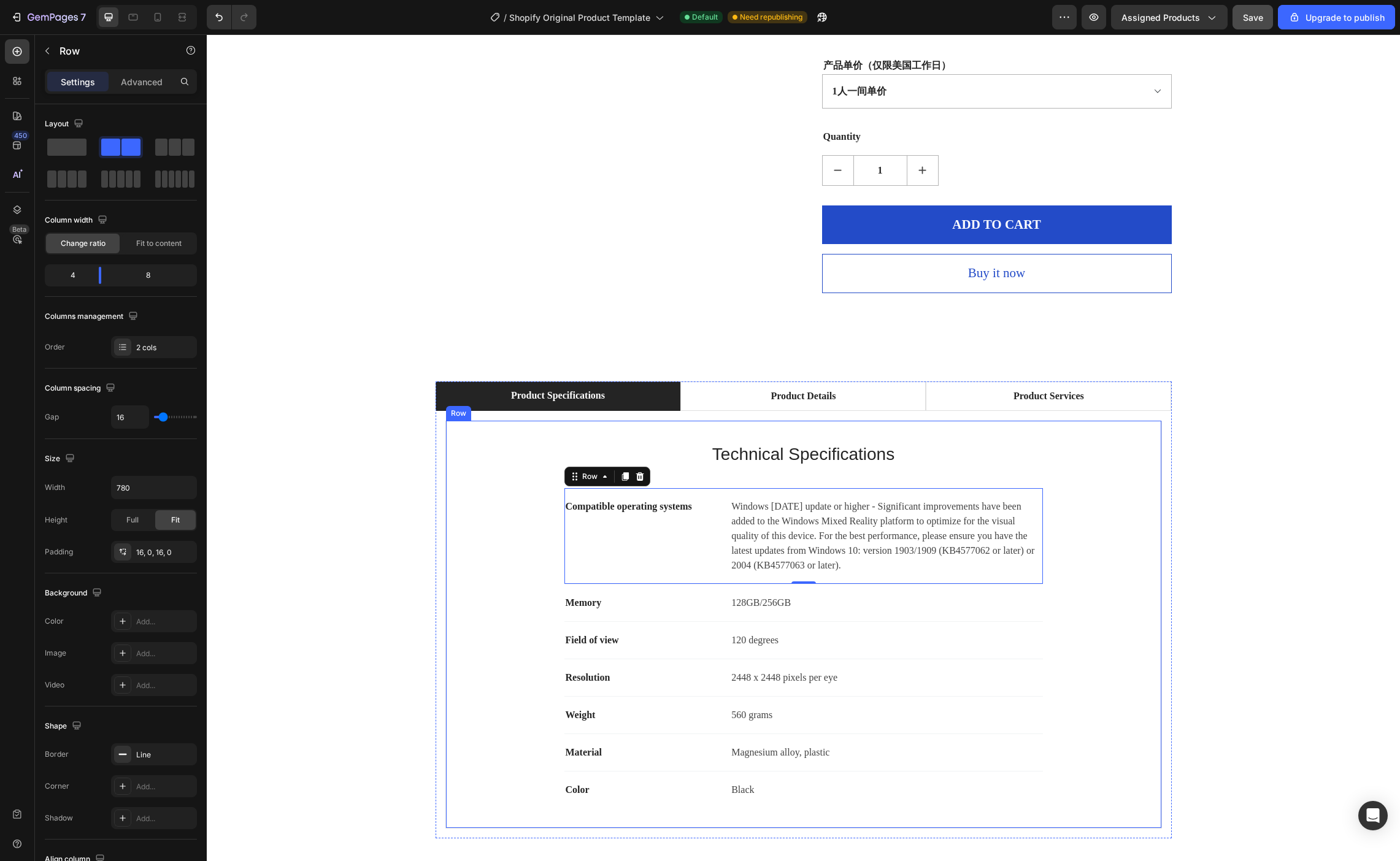
click at [688, 440] on div "Technical Specifications Heading Compatible operating systems Text block Window…" at bounding box center [804, 624] width 676 height 368
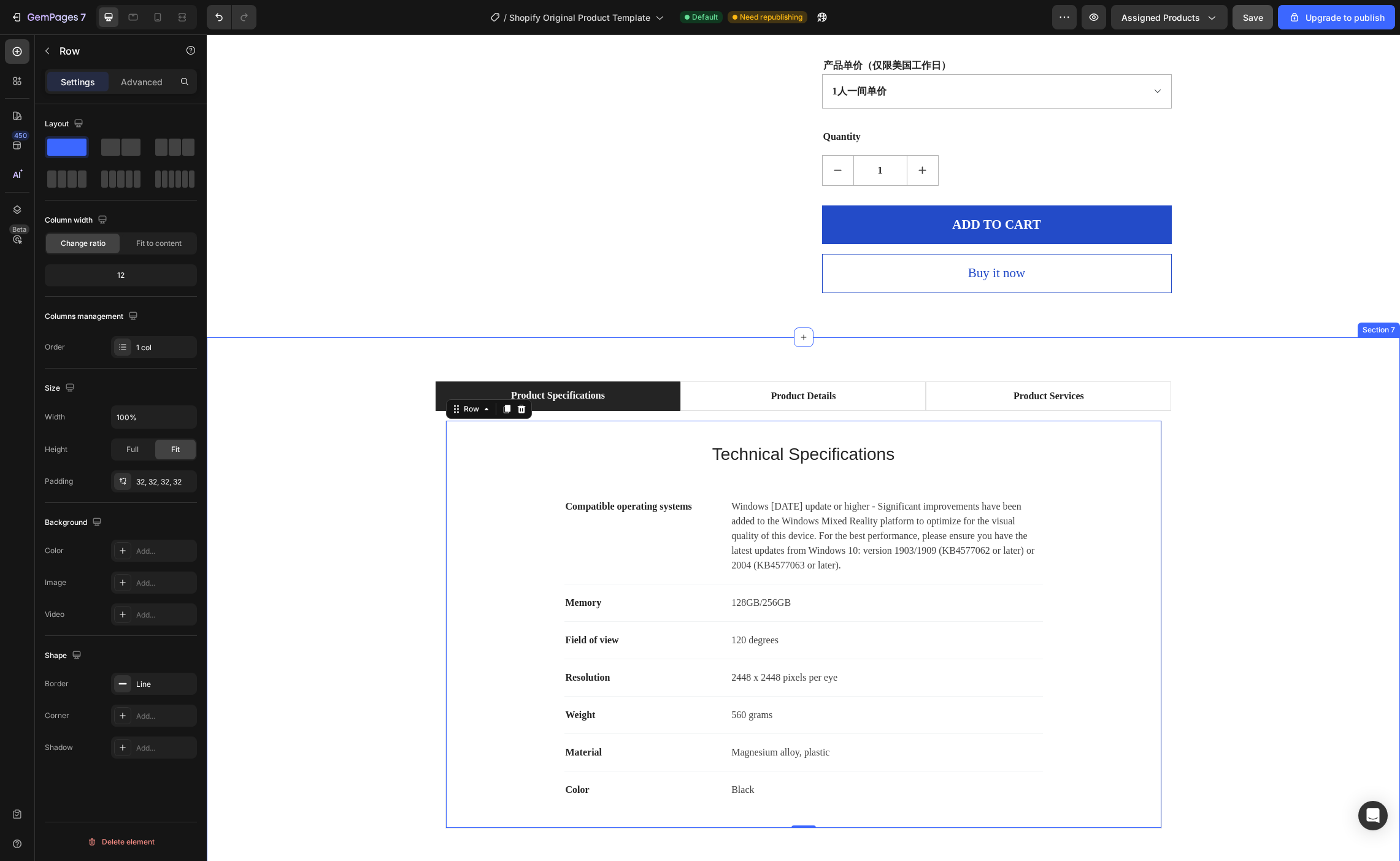
click at [1352, 450] on div "Product Specifications Product Details Product Services Technical Specification…" at bounding box center [803, 610] width 1174 height 457
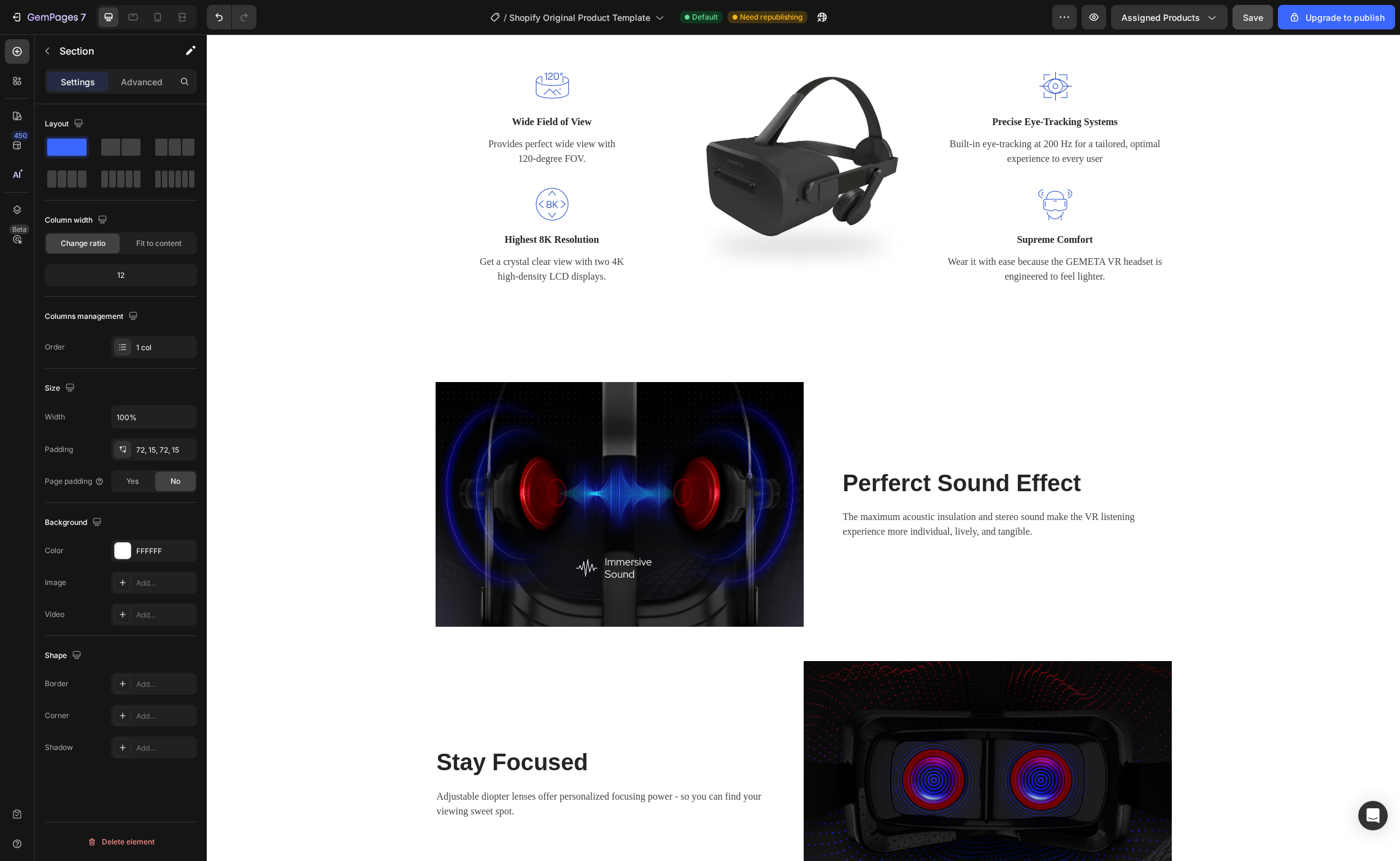
scroll to position [2587, 0]
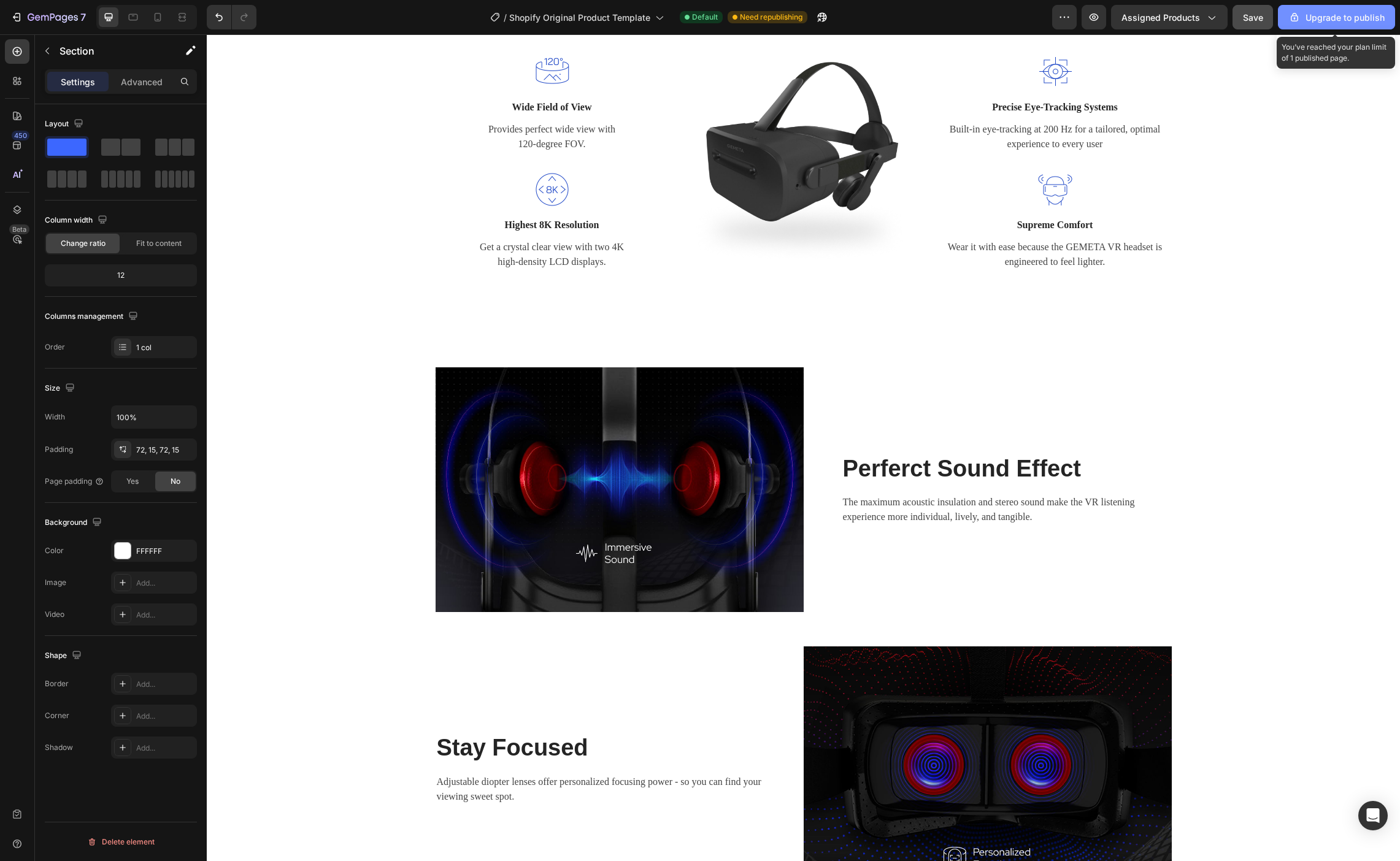
click at [1366, 22] on div "Upgrade to publish" at bounding box center [1337, 18] width 96 height 13
